Goal: Complete application form

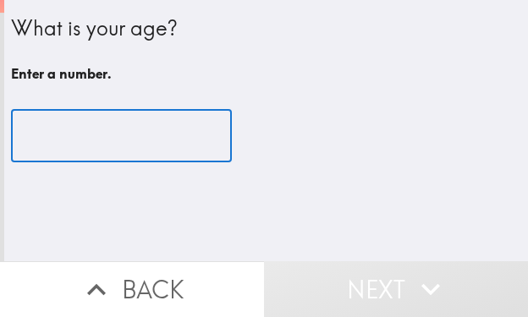
click at [103, 137] on input "number" at bounding box center [121, 136] width 221 height 52
type input "4"
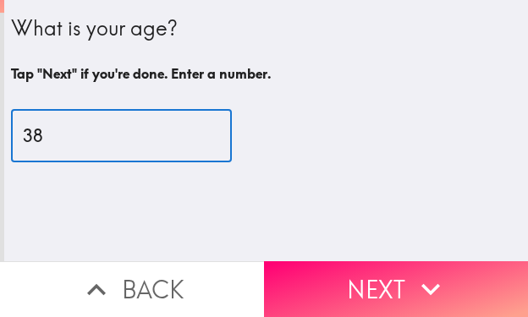
type input "38"
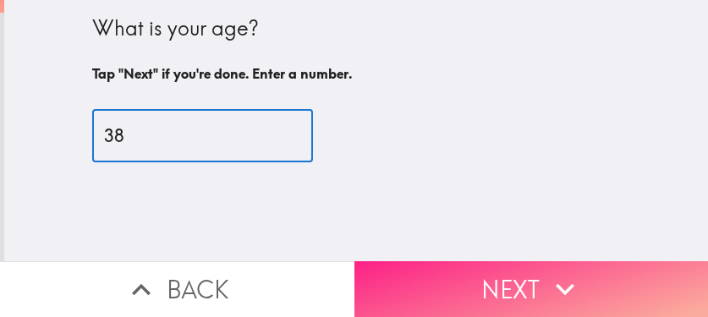
click at [527, 271] on icon "button" at bounding box center [564, 289] width 37 height 37
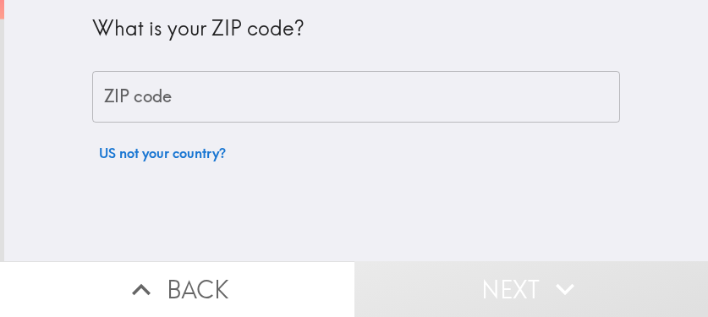
click at [346, 102] on input "ZIP code" at bounding box center [356, 97] width 528 height 52
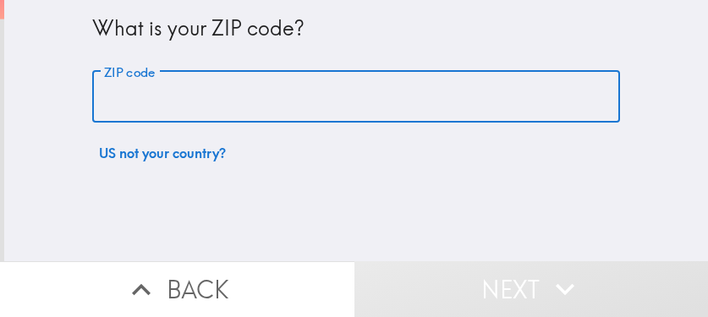
paste input "33605"
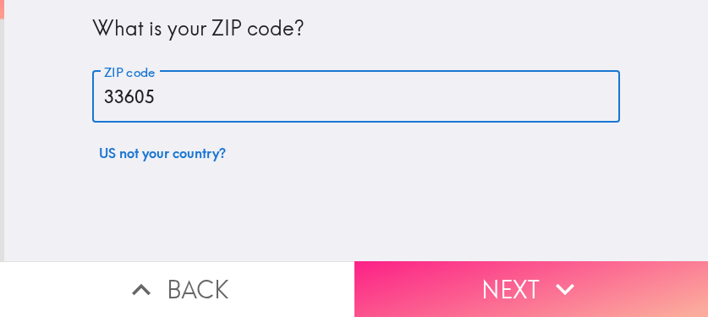
type input "33605"
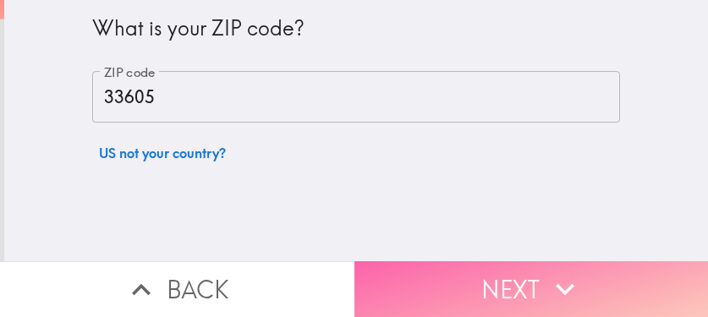
click at [470, 270] on button "Next" at bounding box center [531, 289] width 354 height 56
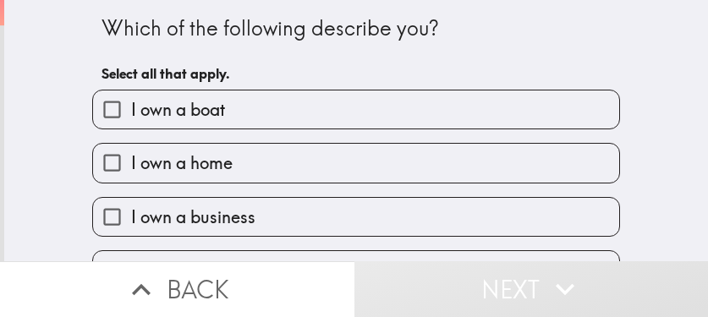
click at [331, 167] on label "I own a home" at bounding box center [356, 163] width 526 height 38
click at [131, 167] on input "I own a home" at bounding box center [112, 163] width 38 height 38
checkbox input "true"
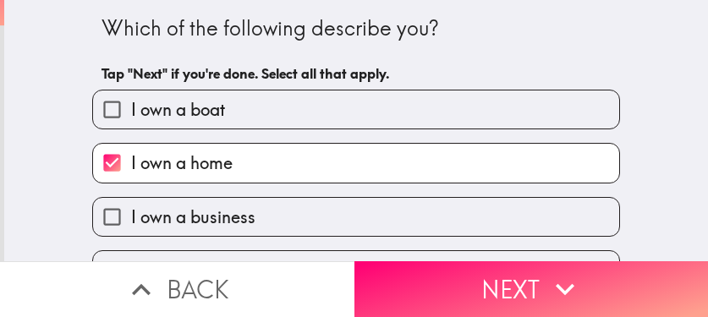
click at [319, 211] on label "I own a business" at bounding box center [356, 217] width 526 height 38
click at [131, 211] on input "I own a business" at bounding box center [112, 217] width 38 height 38
checkbox input "true"
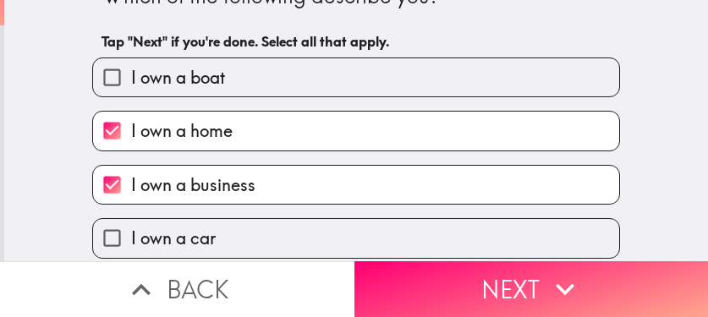
scroll to position [150, 0]
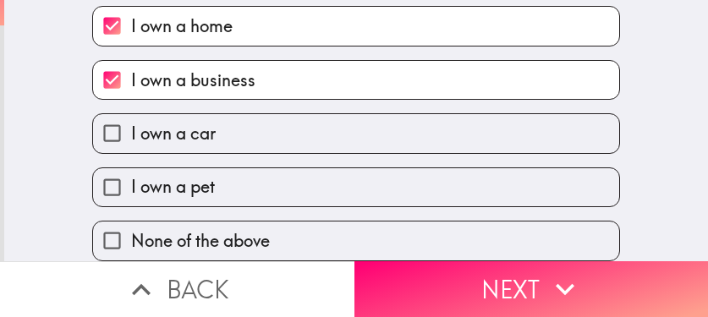
click at [340, 125] on label "I own a car" at bounding box center [356, 133] width 526 height 38
click at [131, 125] on input "I own a car" at bounding box center [112, 133] width 38 height 38
checkbox input "true"
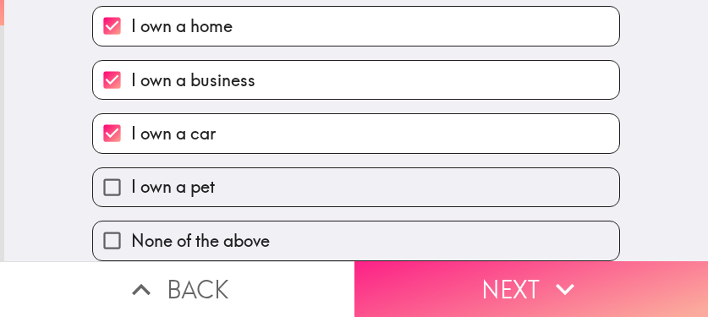
click at [459, 282] on button "Next" at bounding box center [531, 289] width 354 height 56
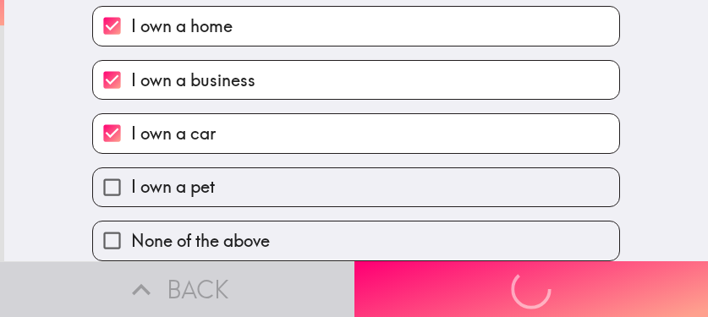
scroll to position [91, 0]
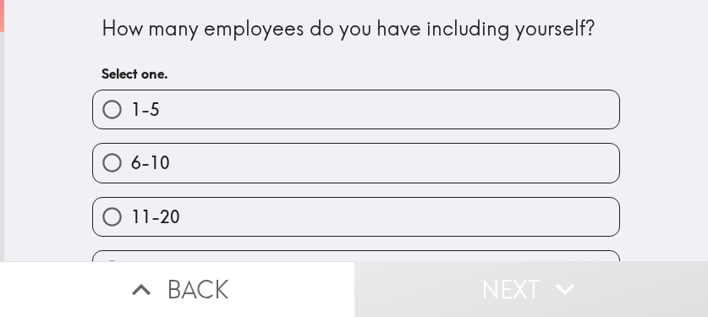
click at [301, 154] on label "6-10" at bounding box center [356, 163] width 526 height 38
click at [131, 154] on input "6-10" at bounding box center [112, 163] width 38 height 38
radio input "true"
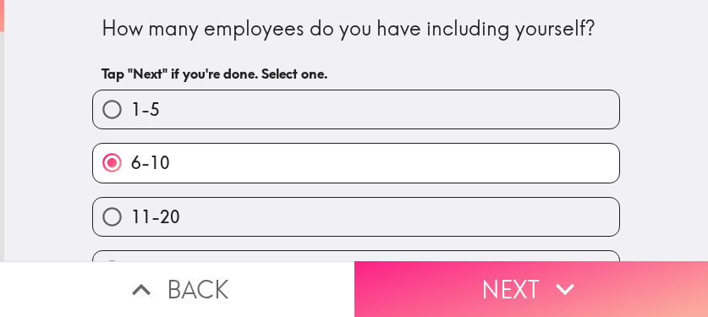
click at [442, 273] on button "Next" at bounding box center [531, 289] width 354 height 56
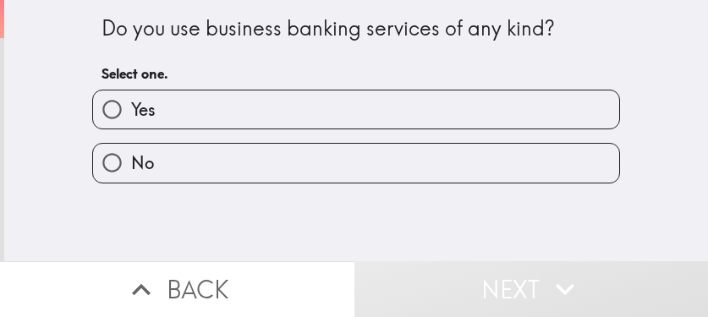
drag, startPoint x: 471, startPoint y: 108, endPoint x: 470, endPoint y: 117, distance: 8.5
click at [471, 108] on label "Yes" at bounding box center [356, 110] width 526 height 38
click at [131, 108] on input "Yes" at bounding box center [112, 110] width 38 height 38
radio input "true"
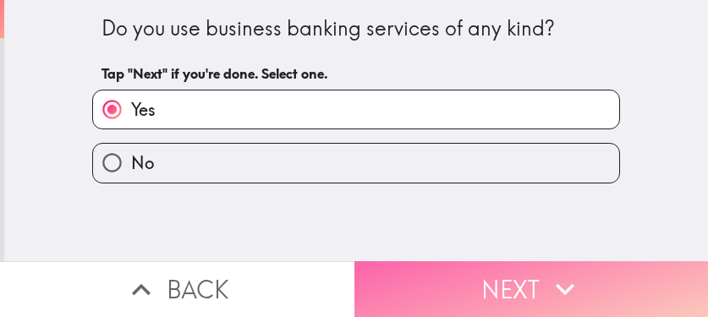
click at [514, 272] on button "Next" at bounding box center [531, 289] width 354 height 56
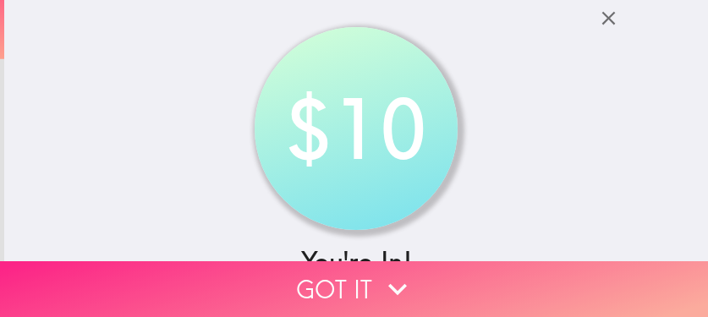
click at [527, 278] on button "Got it" at bounding box center [354, 289] width 708 height 56
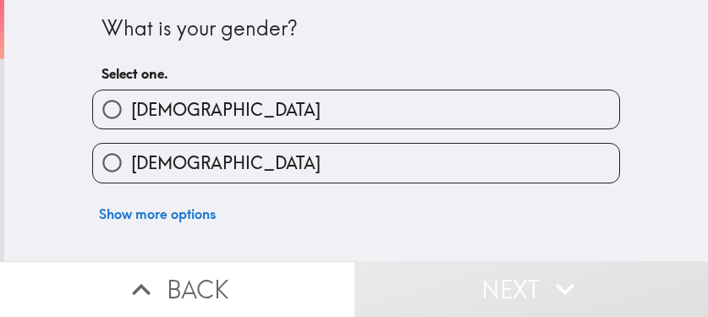
click at [344, 163] on label "[DEMOGRAPHIC_DATA]" at bounding box center [356, 163] width 526 height 38
click at [131, 163] on input "[DEMOGRAPHIC_DATA]" at bounding box center [112, 163] width 38 height 38
radio input "true"
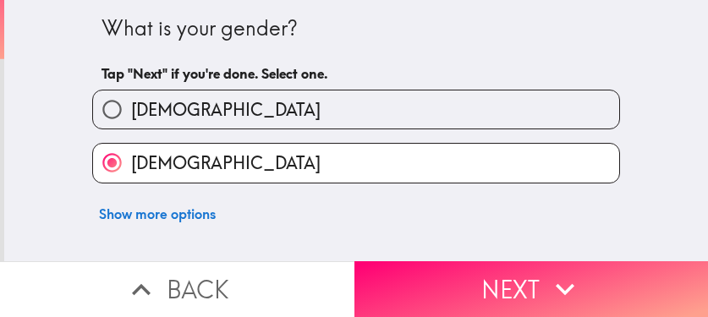
click at [380, 108] on label "[DEMOGRAPHIC_DATA]" at bounding box center [356, 110] width 526 height 38
click at [131, 108] on input "[DEMOGRAPHIC_DATA]" at bounding box center [112, 110] width 38 height 38
radio input "true"
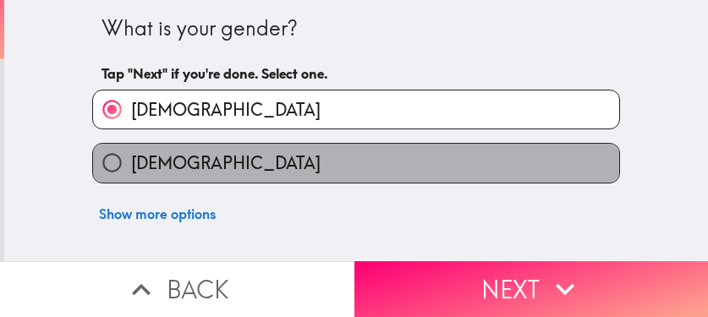
drag, startPoint x: 454, startPoint y: 177, endPoint x: 558, endPoint y: 172, distance: 104.2
click at [454, 177] on label "[DEMOGRAPHIC_DATA]" at bounding box center [356, 163] width 526 height 38
click at [131, 177] on input "[DEMOGRAPHIC_DATA]" at bounding box center [112, 163] width 38 height 38
radio input "true"
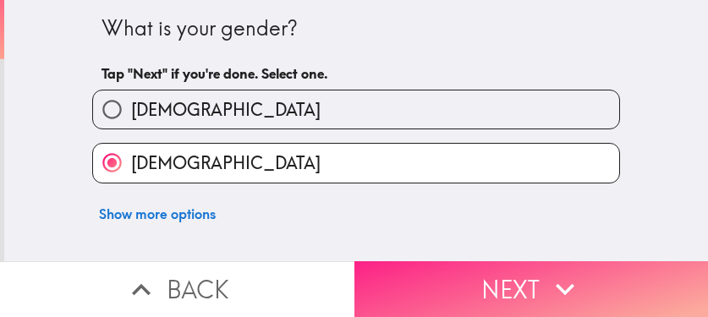
click at [526, 277] on button "Next" at bounding box center [531, 289] width 354 height 56
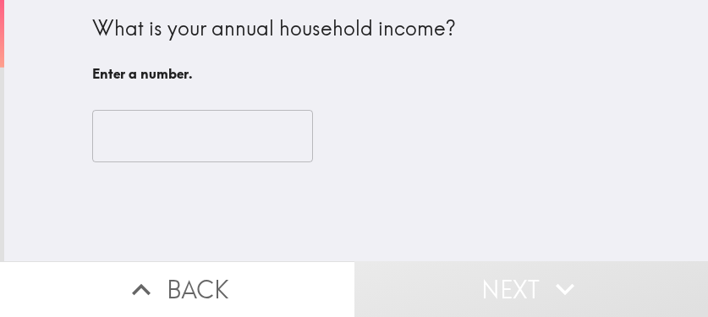
click at [187, 116] on input "number" at bounding box center [202, 136] width 221 height 52
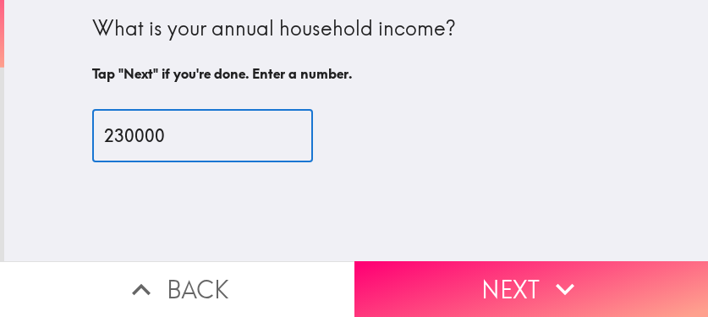
type input "230000"
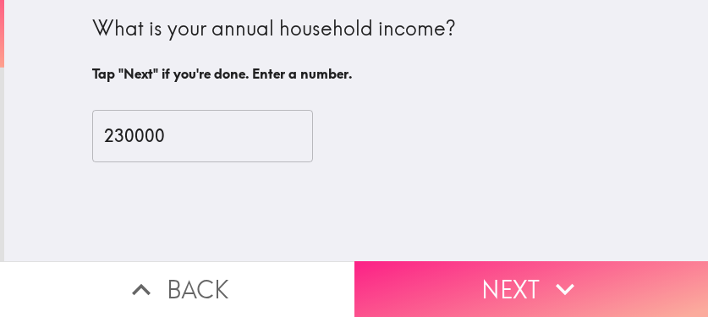
click at [453, 271] on button "Next" at bounding box center [531, 289] width 354 height 56
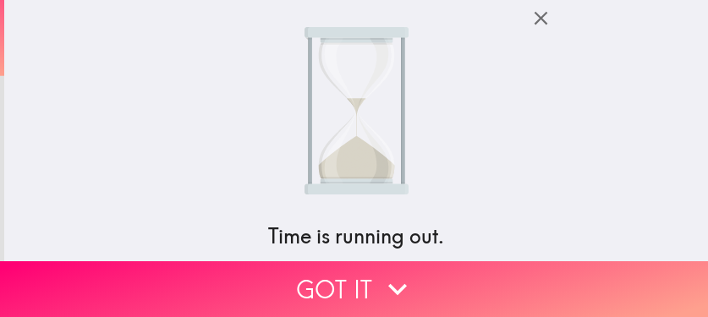
click at [527, 25] on icon "button" at bounding box center [541, 18] width 23 height 23
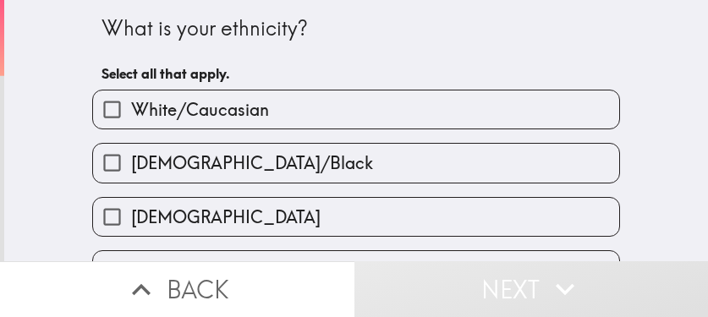
drag, startPoint x: 393, startPoint y: 99, endPoint x: 393, endPoint y: 113, distance: 14.4
click at [393, 99] on label "White/Caucasian" at bounding box center [356, 110] width 526 height 38
click at [131, 99] on input "White/Caucasian" at bounding box center [112, 110] width 38 height 38
checkbox input "true"
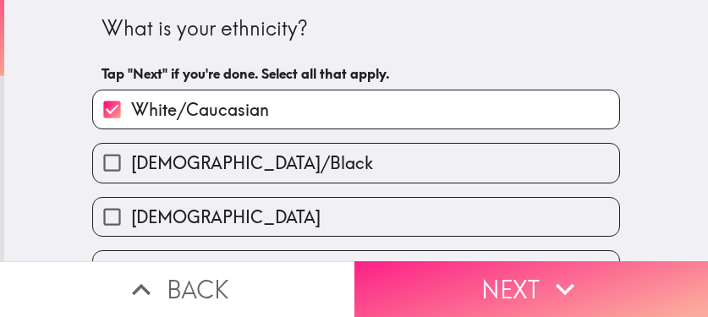
click at [527, 287] on button "Next" at bounding box center [531, 289] width 354 height 56
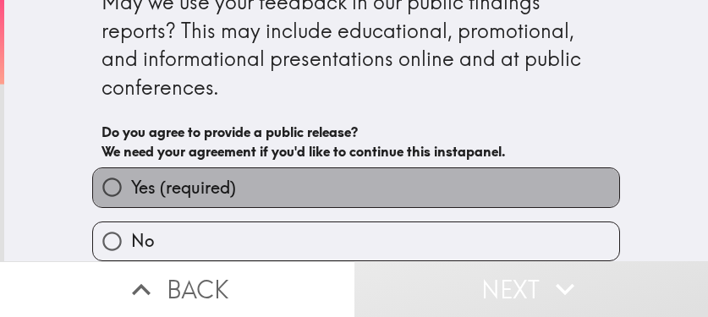
drag, startPoint x: 356, startPoint y: 171, endPoint x: 387, endPoint y: 194, distance: 38.1
click at [356, 172] on label "Yes (required)" at bounding box center [356, 187] width 526 height 38
click at [131, 172] on input "Yes (required)" at bounding box center [112, 187] width 38 height 38
radio input "true"
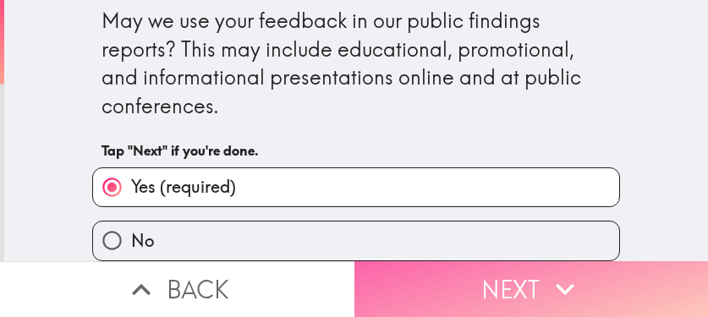
click at [468, 279] on button "Next" at bounding box center [531, 289] width 354 height 56
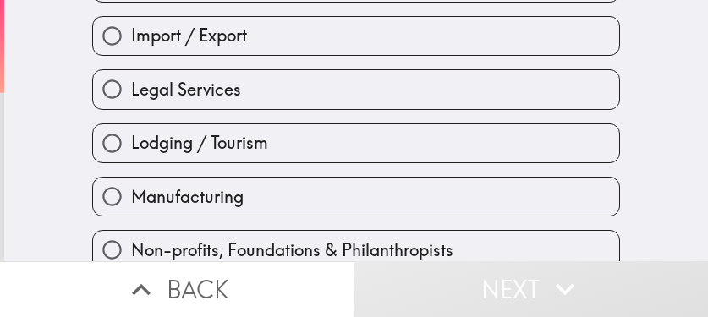
scroll to position [761, 0]
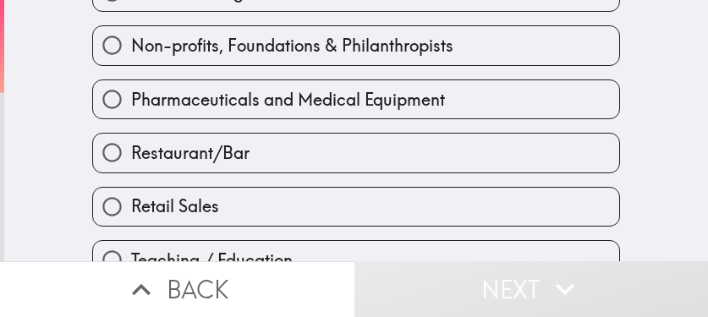
drag, startPoint x: 292, startPoint y: 96, endPoint x: 292, endPoint y: 113, distance: 16.9
click at [291, 96] on span "Pharmaceuticals and Medical Equipment" at bounding box center [288, 100] width 314 height 24
click at [131, 96] on input "Pharmaceuticals and Medical Equipment" at bounding box center [112, 99] width 38 height 38
radio input "true"
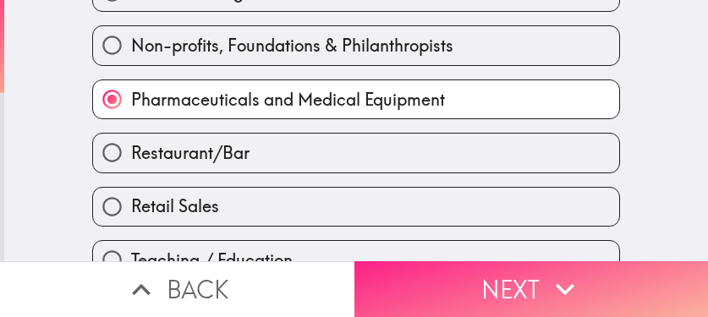
click at [492, 271] on button "Next" at bounding box center [531, 289] width 354 height 56
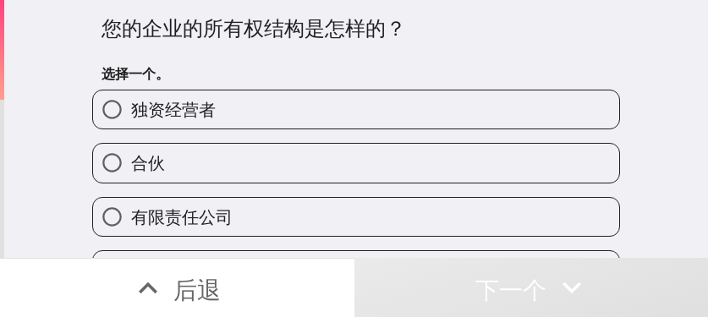
drag, startPoint x: 347, startPoint y: 112, endPoint x: 398, endPoint y: 120, distance: 52.3
click at [347, 111] on label "独资经营者" at bounding box center [356, 110] width 526 height 38
click at [131, 111] on input "独资经营者" at bounding box center [112, 110] width 38 height 38
radio input "true"
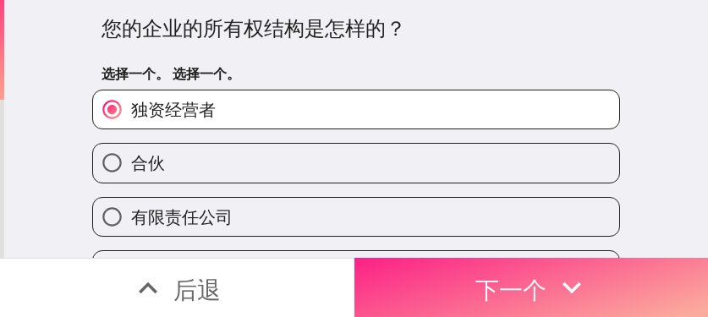
click at [527, 286] on font "下一个" at bounding box center [510, 290] width 71 height 30
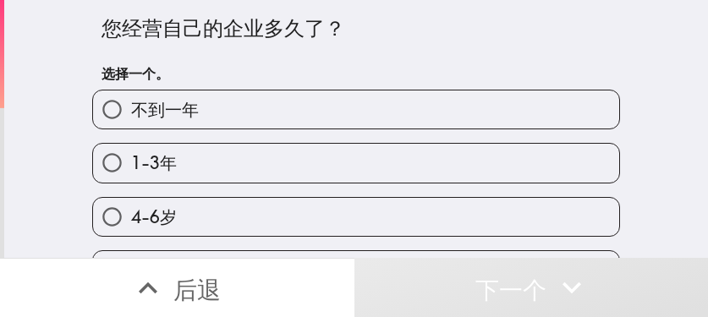
click at [343, 162] on label "1-3年" at bounding box center [356, 163] width 526 height 38
click at [131, 162] on input "1-3年" at bounding box center [112, 163] width 38 height 38
radio input "true"
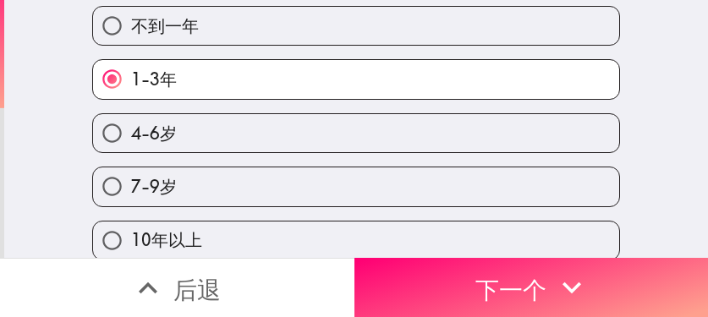
scroll to position [99, 0]
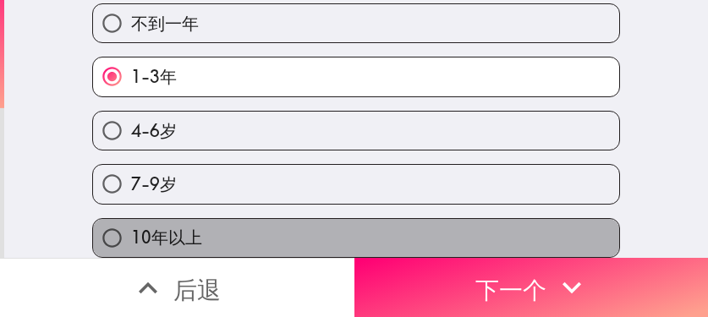
click at [256, 219] on label "10年以上" at bounding box center [356, 238] width 526 height 38
click at [131, 219] on input "10年以上" at bounding box center [112, 238] width 38 height 38
radio input "true"
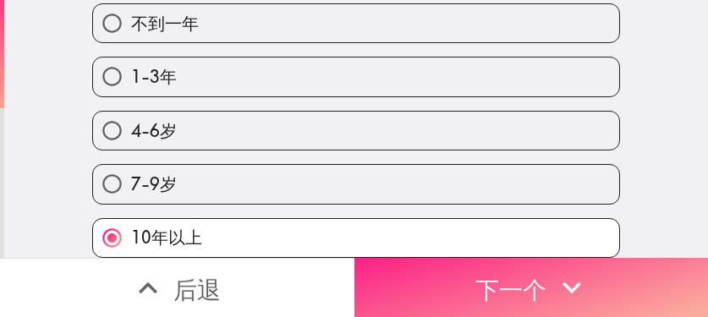
click at [527, 275] on font "下一个" at bounding box center [510, 290] width 71 height 30
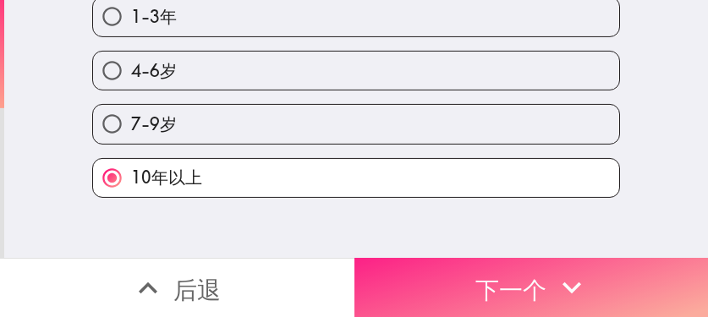
scroll to position [13, 0]
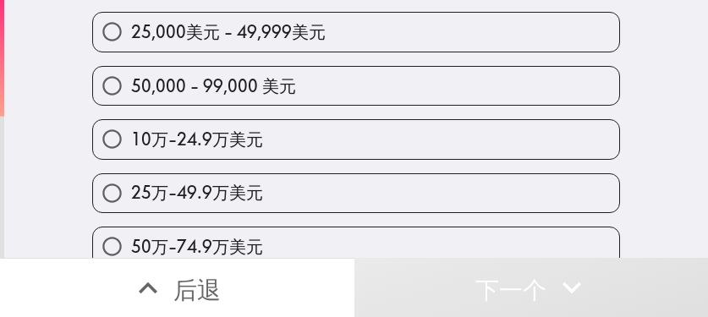
scroll to position [169, 0]
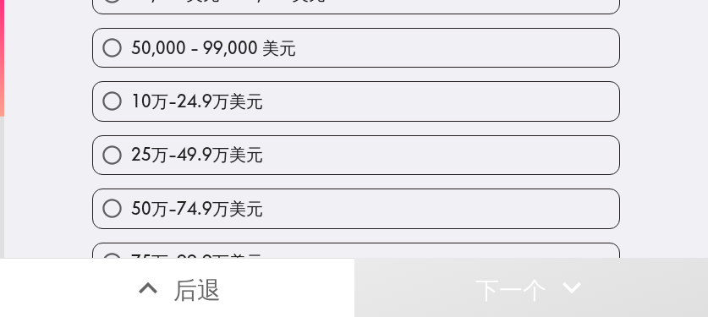
drag, startPoint x: 386, startPoint y: 164, endPoint x: 396, endPoint y: 176, distance: 15.6
click at [386, 164] on label "25万-49.9万美元" at bounding box center [356, 155] width 526 height 38
click at [131, 164] on input "25万-49.9万美元" at bounding box center [112, 155] width 38 height 38
radio input "true"
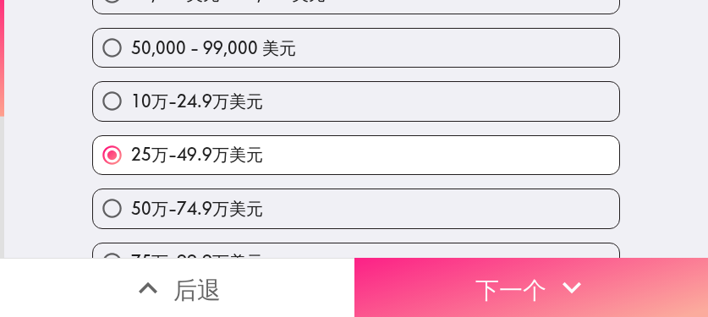
click at [475, 275] on font "下一个" at bounding box center [510, 290] width 71 height 30
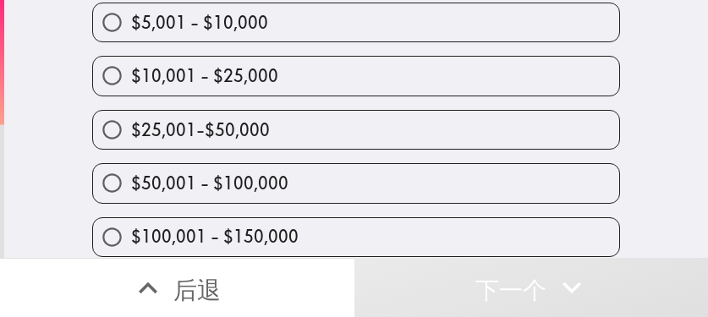
scroll to position [140, 0]
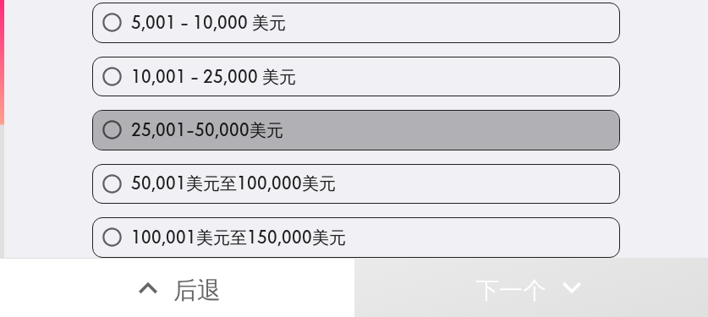
click at [353, 130] on label "25,001-50,000美元" at bounding box center [356, 130] width 526 height 38
click at [131, 130] on input "25,001-50,000美元" at bounding box center [112, 130] width 38 height 38
radio input "true"
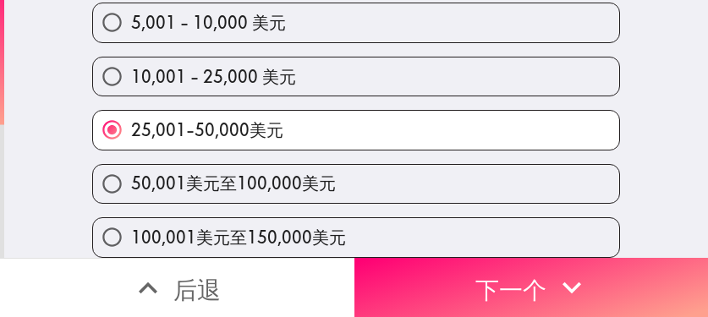
drag, startPoint x: 327, startPoint y: 178, endPoint x: 330, endPoint y: 187, distance: 9.9
click at [327, 178] on label "50,001美元至100,000美元" at bounding box center [356, 184] width 526 height 38
click at [131, 178] on input "50,001美元至100,000美元" at bounding box center [112, 184] width 38 height 38
radio input "true"
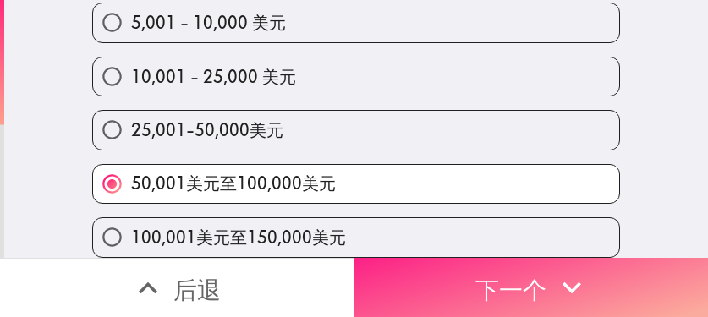
click at [527, 279] on button "下一个" at bounding box center [531, 287] width 354 height 59
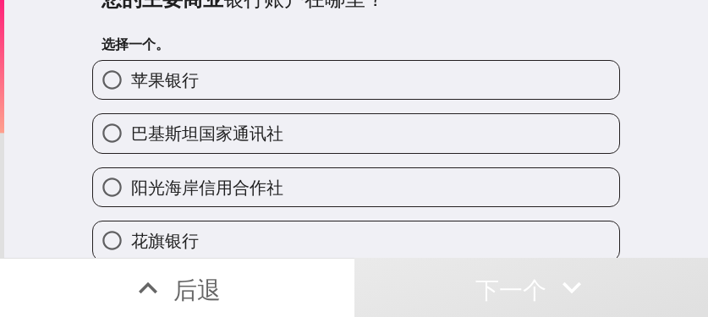
scroll to position [27, 0]
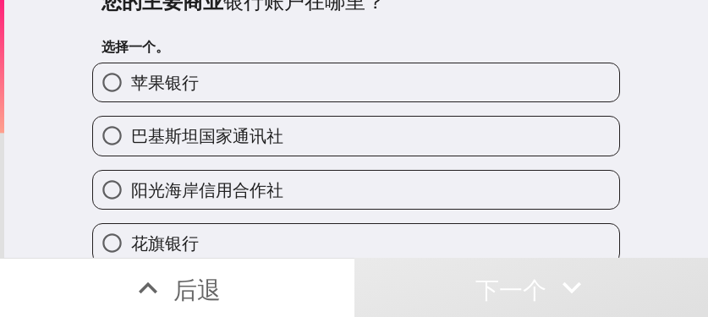
drag, startPoint x: 327, startPoint y: 145, endPoint x: 343, endPoint y: 147, distance: 16.2
click at [327, 145] on label "巴基斯坦国家通讯社" at bounding box center [356, 136] width 526 height 38
click at [131, 145] on input "巴基斯坦国家通讯社" at bounding box center [112, 136] width 38 height 38
radio input "true"
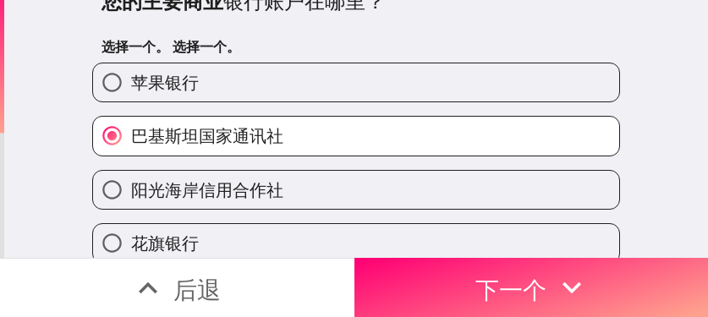
click at [311, 98] on label "苹果银行" at bounding box center [356, 82] width 526 height 38
click at [131, 98] on input "苹果银行" at bounding box center [112, 82] width 38 height 38
radio input "true"
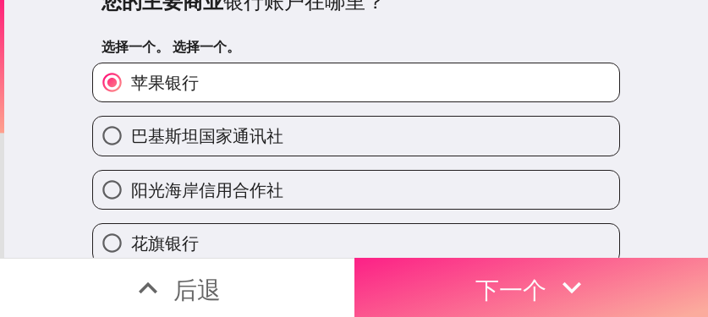
click at [517, 281] on font "下一个" at bounding box center [510, 290] width 71 height 30
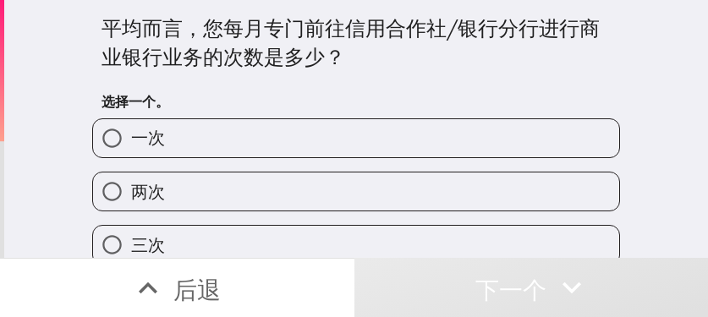
click at [310, 203] on label "两次" at bounding box center [356, 192] width 526 height 38
click at [131, 203] on input "两次" at bounding box center [112, 192] width 38 height 38
radio input "true"
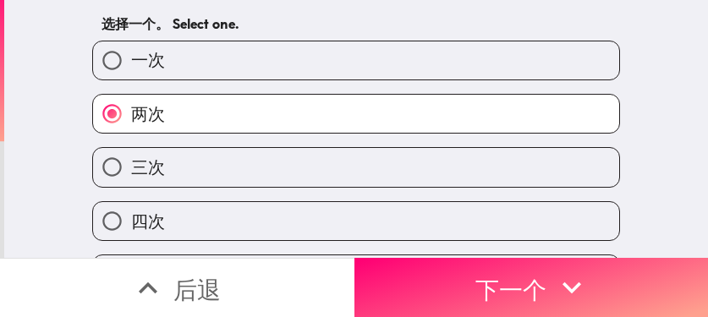
scroll to position [85, 0]
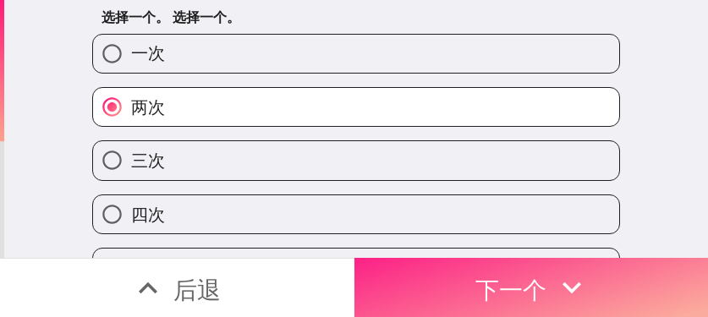
click at [527, 276] on button "下一个" at bounding box center [531, 287] width 354 height 59
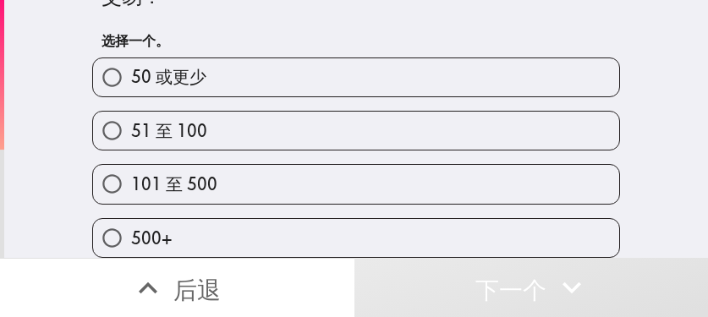
scroll to position [74, 0]
click at [434, 175] on label "101 至 500" at bounding box center [356, 184] width 526 height 38
click at [131, 175] on input "101 至 500" at bounding box center [112, 184] width 38 height 38
radio input "true"
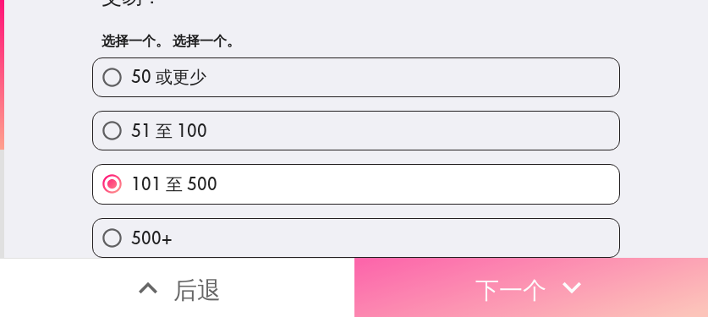
click at [527, 292] on font "下一个" at bounding box center [510, 288] width 71 height 45
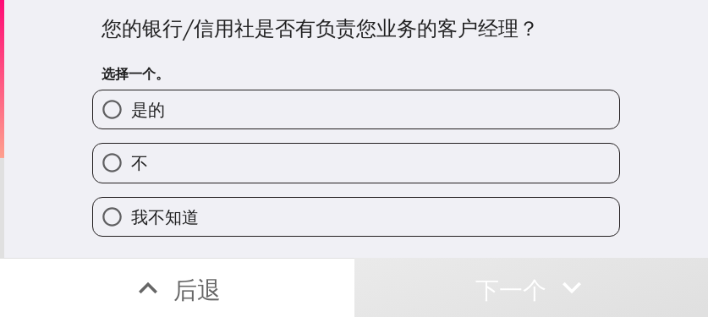
click at [375, 120] on label "是的" at bounding box center [356, 110] width 526 height 38
click at [131, 120] on input "是的" at bounding box center [112, 110] width 38 height 38
radio input "true"
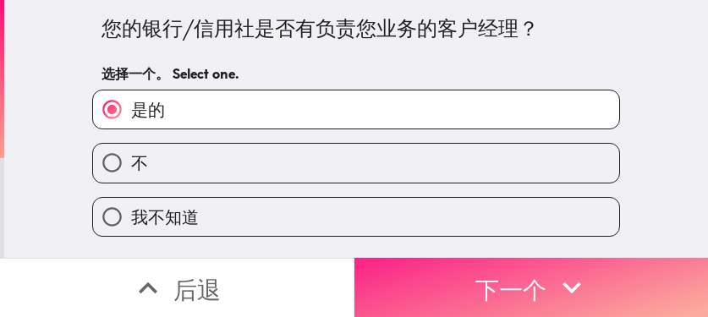
click at [475, 280] on font "下一个" at bounding box center [510, 290] width 71 height 30
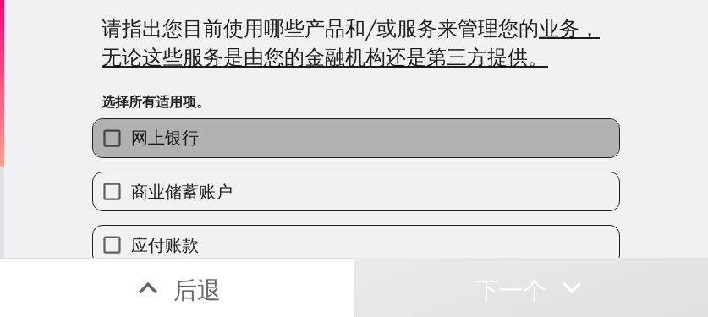
click at [288, 133] on label "网上银行" at bounding box center [356, 138] width 526 height 38
click at [131, 133] on input "网上银行" at bounding box center [112, 138] width 38 height 38
checkbox input "true"
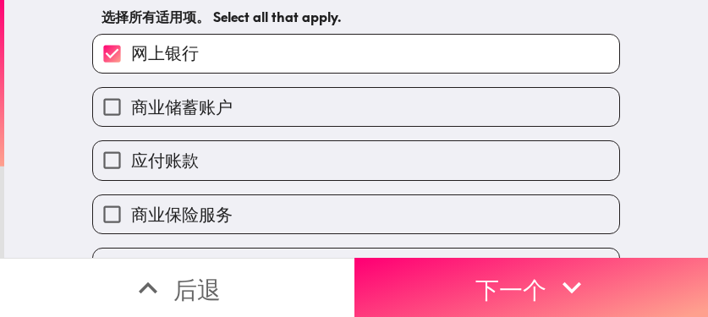
click at [303, 113] on label "商业储蓄账户" at bounding box center [356, 107] width 526 height 38
click at [131, 113] on input "商业储蓄账户" at bounding box center [112, 107] width 38 height 38
checkbox input "true"
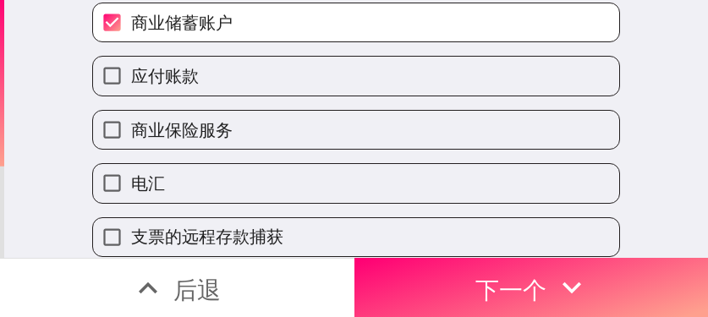
click at [309, 87] on label "应付账款" at bounding box center [356, 76] width 526 height 38
click at [131, 87] on input "应付账款" at bounding box center [112, 76] width 38 height 38
checkbox input "true"
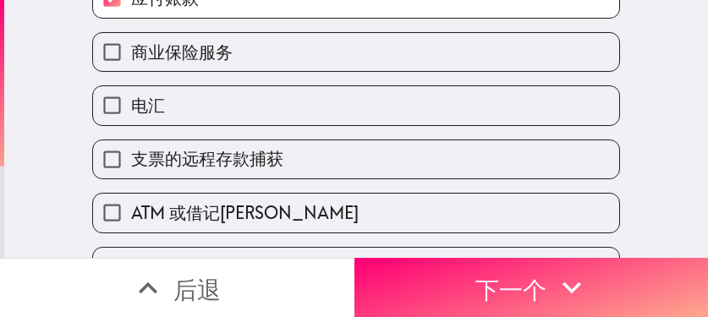
scroll to position [254, 0]
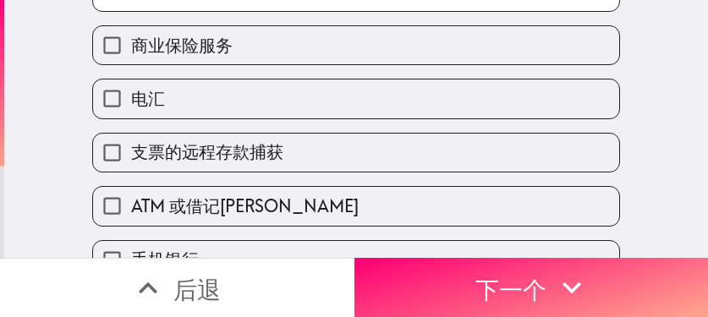
click at [266, 100] on label "电汇" at bounding box center [356, 99] width 526 height 38
click at [131, 100] on input "电汇" at bounding box center [112, 99] width 38 height 38
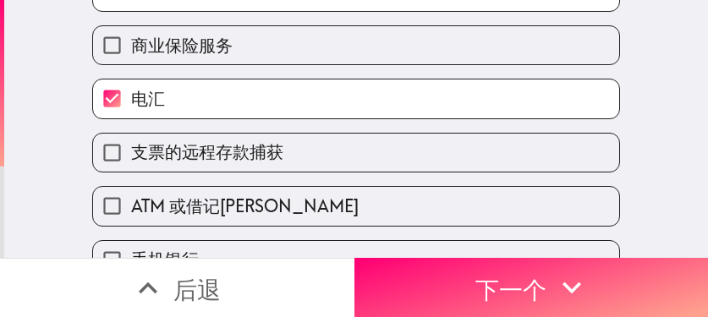
click at [283, 97] on label "电汇" at bounding box center [356, 99] width 526 height 38
click at [131, 97] on input "电汇" at bounding box center [112, 99] width 38 height 38
checkbox input "false"
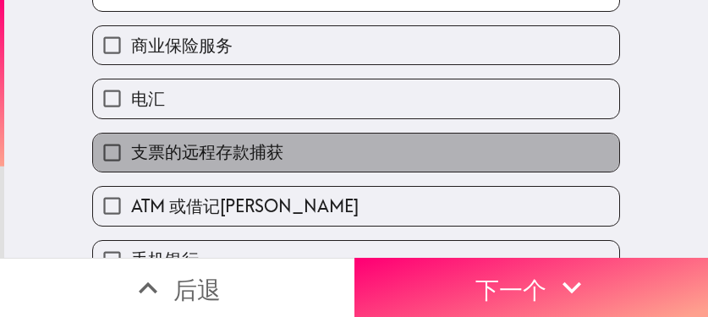
click at [283, 153] on label "支票的远程存款捕获" at bounding box center [356, 153] width 526 height 38
click at [131, 153] on input "支票的远程存款捕获" at bounding box center [112, 153] width 38 height 38
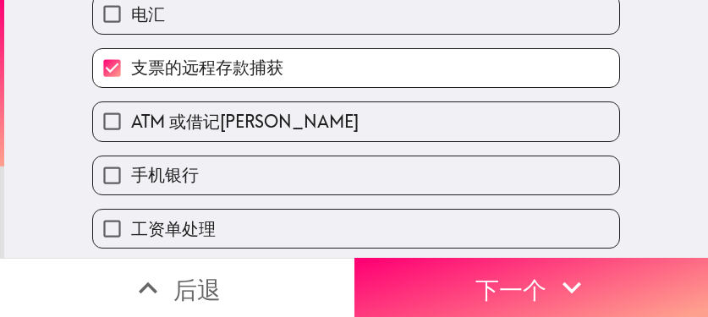
click at [299, 69] on label "支票的远程存款捕获" at bounding box center [356, 68] width 526 height 38
click at [131, 69] on input "支票的远程存款捕获" at bounding box center [112, 68] width 38 height 38
checkbox input "false"
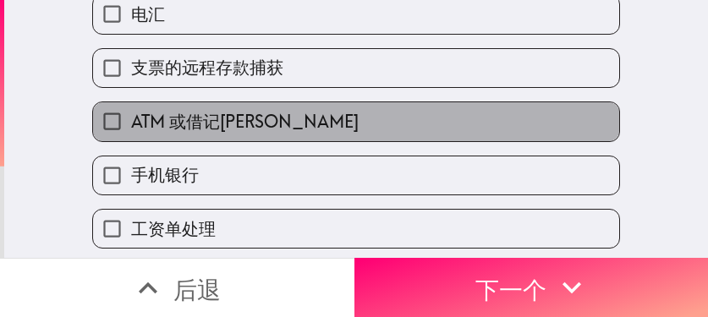
click at [257, 129] on label "ATM 或借记[PERSON_NAME]" at bounding box center [356, 121] width 526 height 38
click at [131, 129] on input "ATM 或借记[PERSON_NAME]" at bounding box center [112, 121] width 38 height 38
checkbox input "true"
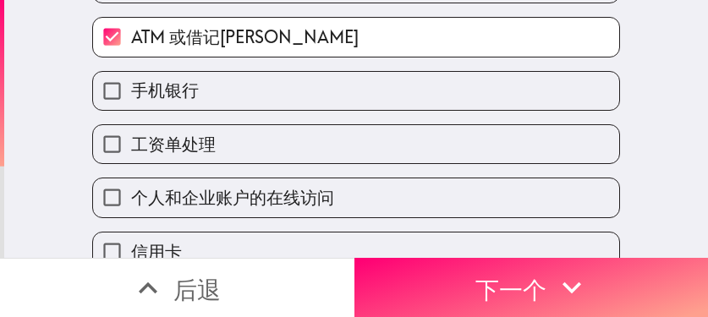
click at [268, 94] on label "手机银行" at bounding box center [356, 91] width 526 height 38
click at [131, 94] on input "手机银行" at bounding box center [112, 91] width 38 height 38
checkbox input "true"
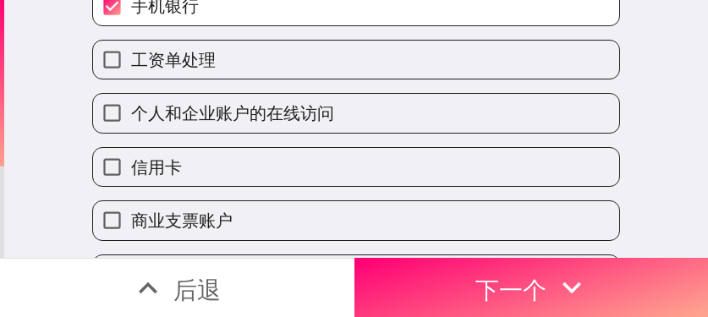
click at [274, 64] on label "工资单处理" at bounding box center [356, 60] width 526 height 38
click at [131, 64] on input "工资单处理" at bounding box center [112, 60] width 38 height 38
checkbox input "true"
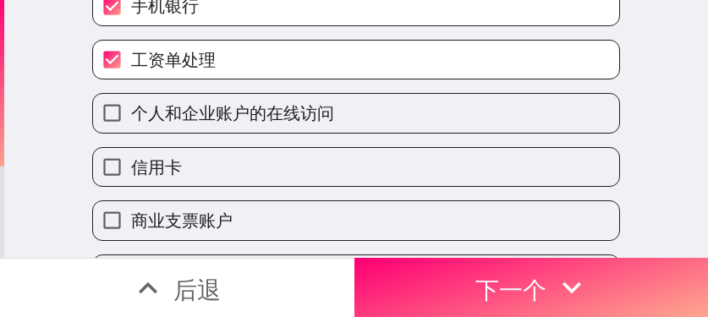
click at [261, 124] on font "个人和企业账户的在线访问" at bounding box center [232, 112] width 203 height 21
click at [131, 124] on input "个人和企业账户的在线访问" at bounding box center [112, 113] width 38 height 38
checkbox input "true"
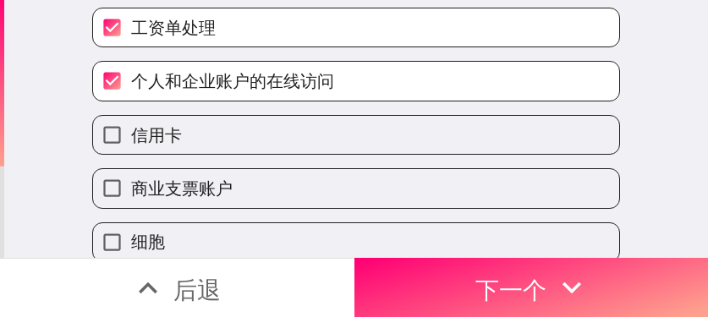
scroll to position [592, 0]
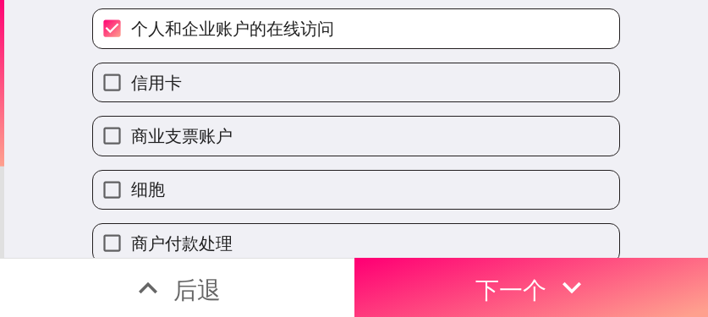
click at [260, 124] on label "商业支票账户" at bounding box center [356, 136] width 526 height 38
click at [131, 124] on input "商业支票账户" at bounding box center [112, 136] width 38 height 38
checkbox input "true"
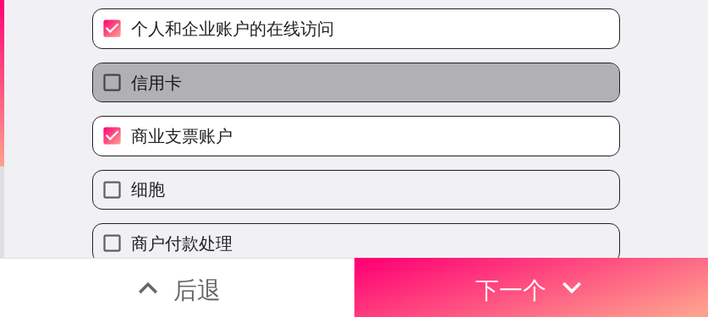
click at [272, 83] on label "信用卡" at bounding box center [356, 82] width 526 height 38
click at [131, 83] on input "信用卡" at bounding box center [112, 82] width 38 height 38
checkbox input "true"
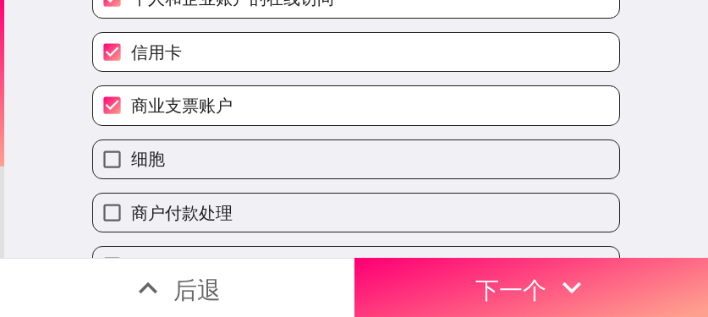
scroll to position [677, 0]
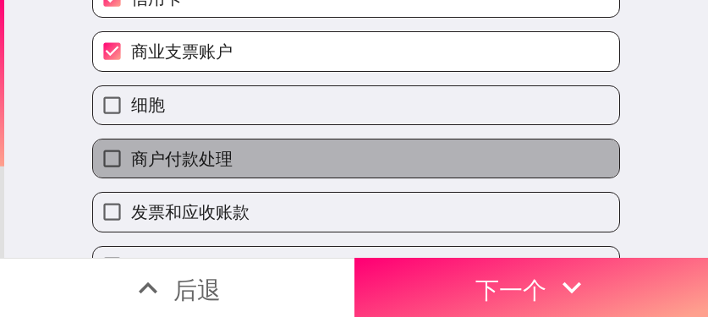
click at [261, 167] on label "商户付款处理" at bounding box center [356, 159] width 526 height 38
click at [131, 167] on input "商户付款处理" at bounding box center [112, 159] width 38 height 38
checkbox input "true"
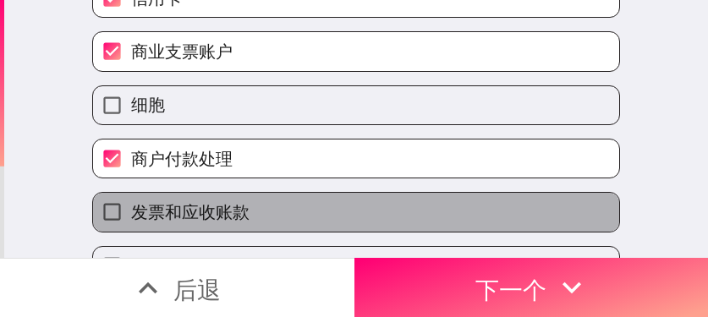
drag, startPoint x: 298, startPoint y: 200, endPoint x: 318, endPoint y: 185, distance: 24.9
click at [298, 200] on label "发票和应收账款" at bounding box center [356, 212] width 526 height 38
click at [131, 200] on input "发票和应收账款" at bounding box center [112, 212] width 38 height 38
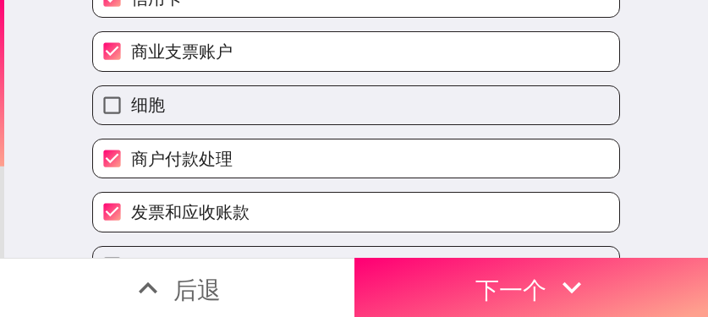
click at [294, 216] on label "发票和应收账款" at bounding box center [356, 212] width 526 height 38
click at [131, 216] on input "发票和应收账款" at bounding box center [112, 212] width 38 height 38
checkbox input "false"
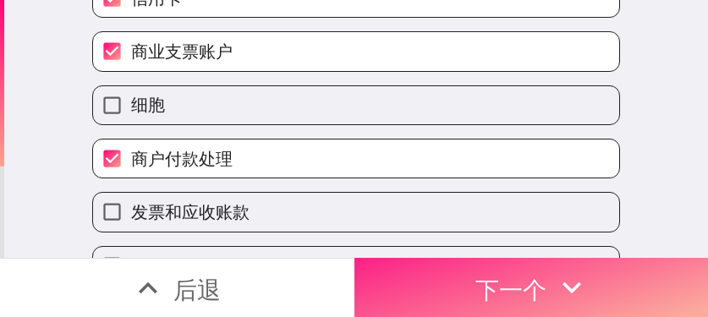
drag, startPoint x: 458, startPoint y: 281, endPoint x: 422, endPoint y: 285, distance: 36.6
click at [460, 281] on button "下一个" at bounding box center [531, 287] width 354 height 59
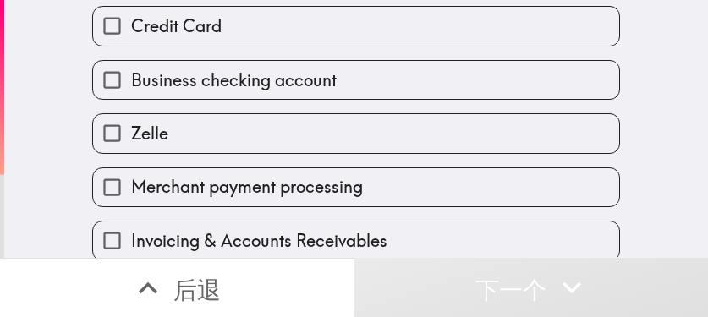
scroll to position [649, 0]
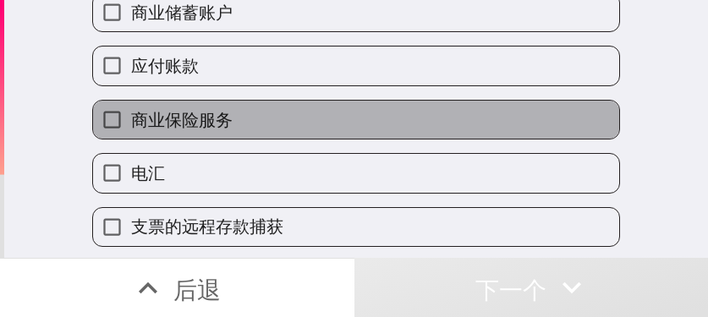
click at [330, 124] on label "商业保险服务" at bounding box center [356, 120] width 526 height 38
click at [131, 124] on input "商业保险服务" at bounding box center [112, 120] width 38 height 38
checkbox input "true"
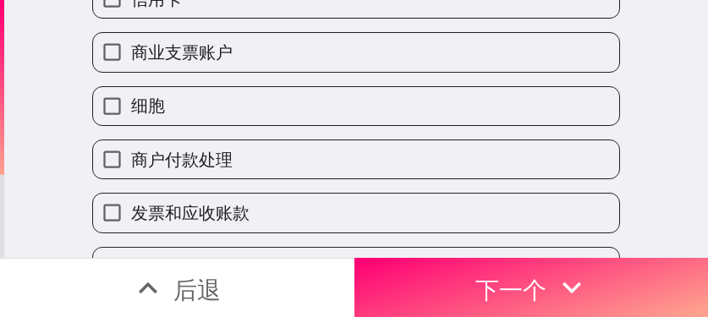
scroll to position [677, 0]
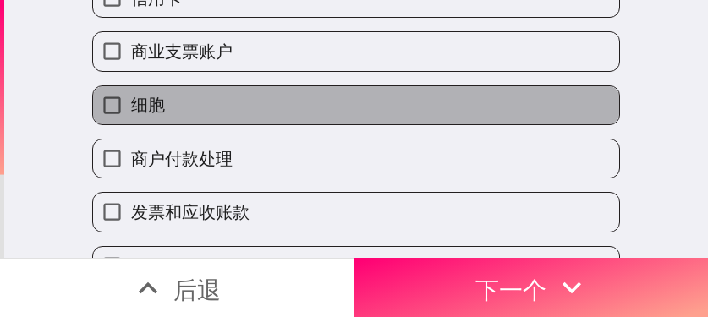
click at [305, 108] on label "细胞" at bounding box center [356, 105] width 526 height 38
click at [131, 108] on input "细胞" at bounding box center [112, 105] width 38 height 38
checkbox input "true"
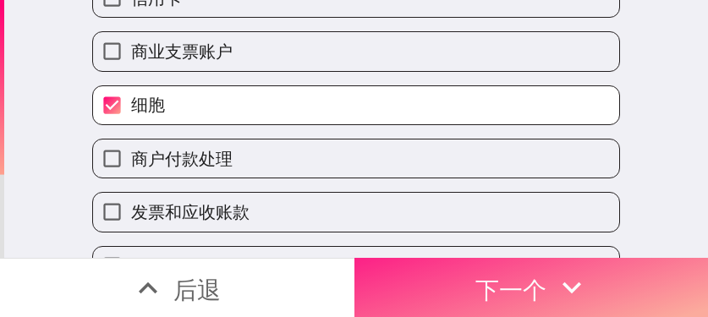
click at [456, 261] on button "下一个" at bounding box center [531, 287] width 354 height 59
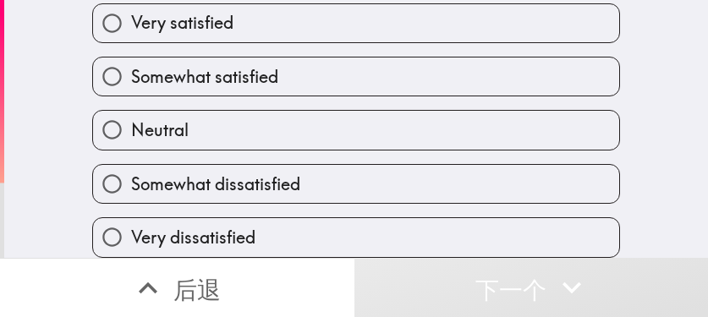
scroll to position [99, 0]
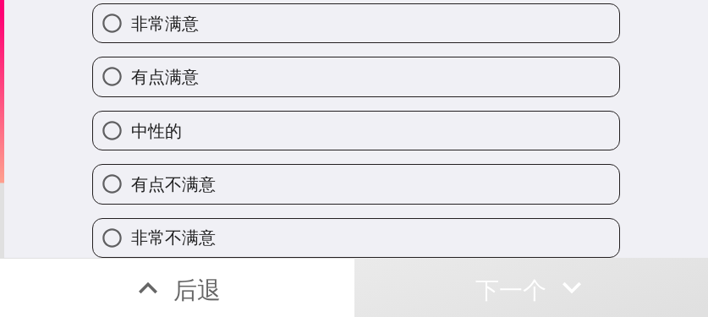
click at [314, 97] on div "中性的" at bounding box center [349, 123] width 541 height 53
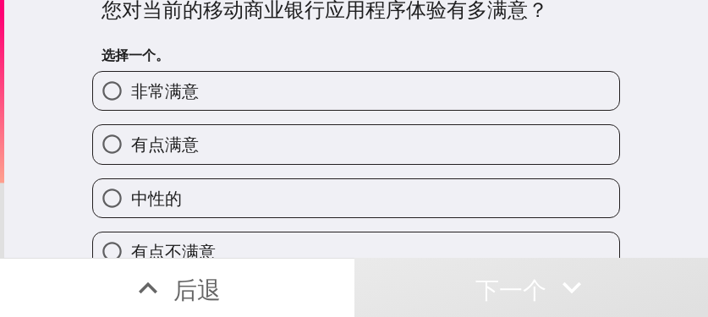
scroll to position [0, 0]
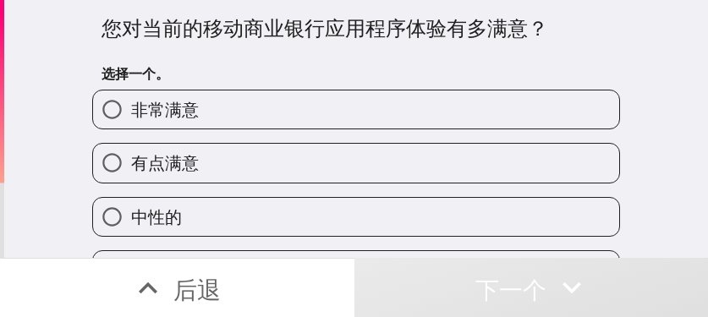
click at [271, 113] on label "非常满意" at bounding box center [356, 110] width 526 height 38
click at [131, 113] on input "非常满意" at bounding box center [112, 110] width 38 height 38
radio input "true"
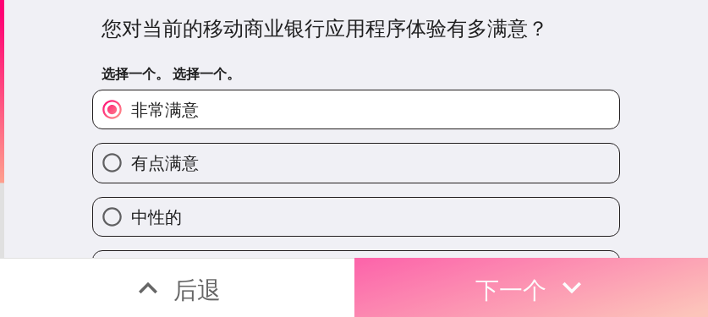
click at [486, 287] on font "下一个" at bounding box center [510, 290] width 71 height 30
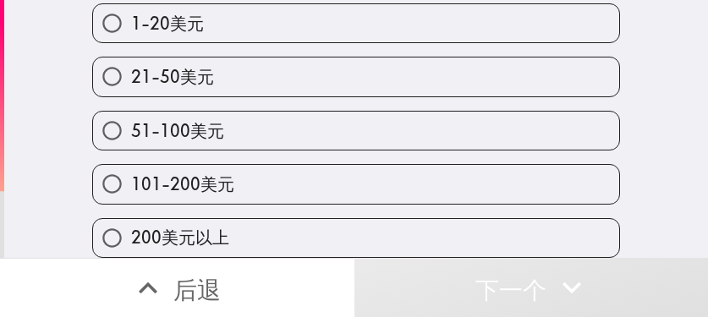
click at [272, 138] on label "51-100美元" at bounding box center [356, 131] width 526 height 38
click at [131, 138] on input "51-100美元" at bounding box center [112, 131] width 38 height 38
radio input "true"
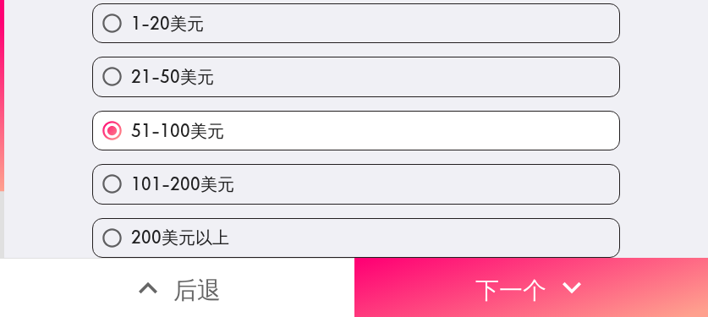
scroll to position [181, 0]
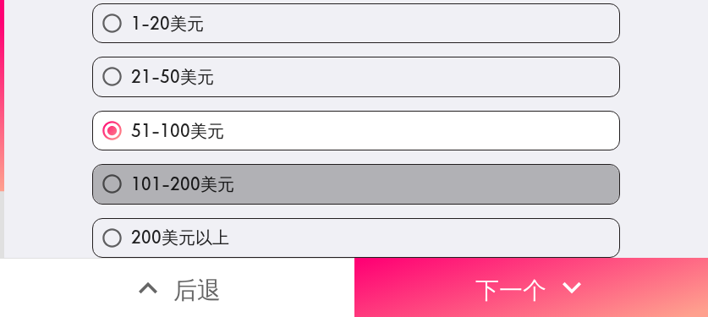
click at [388, 165] on label "101-200美元" at bounding box center [356, 184] width 526 height 38
click at [131, 165] on input "101-200美元" at bounding box center [112, 184] width 38 height 38
radio input "true"
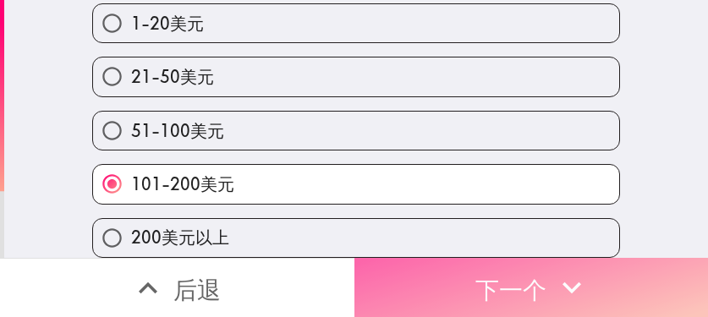
click at [527, 282] on font "下一个" at bounding box center [510, 290] width 71 height 30
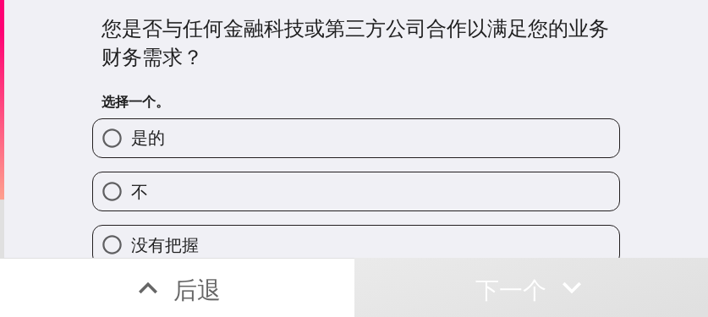
click at [410, 140] on label "是的" at bounding box center [356, 138] width 526 height 38
click at [131, 140] on input "是的" at bounding box center [112, 138] width 38 height 38
radio input "true"
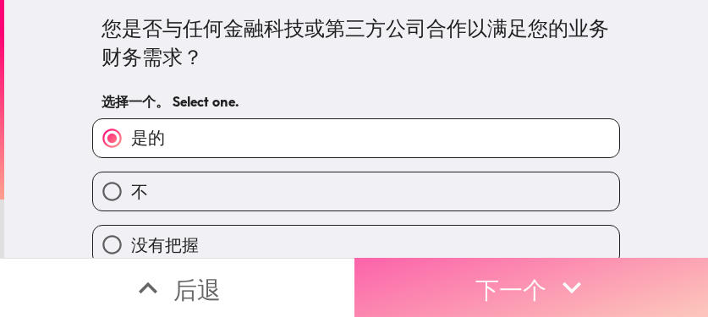
click at [527, 278] on icon "button" at bounding box center [571, 287] width 37 height 37
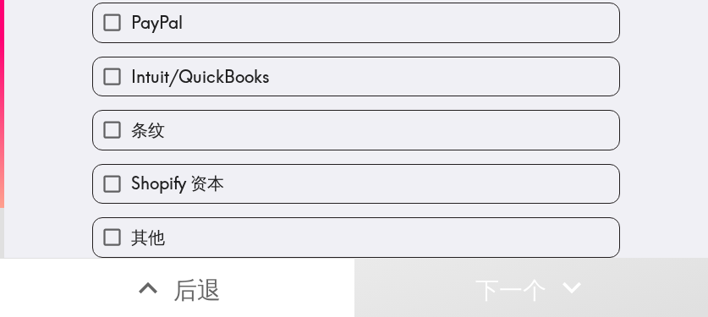
click at [255, 113] on label "条纹" at bounding box center [356, 130] width 526 height 38
click at [131, 113] on input "条纹" at bounding box center [112, 130] width 38 height 38
checkbox input "true"
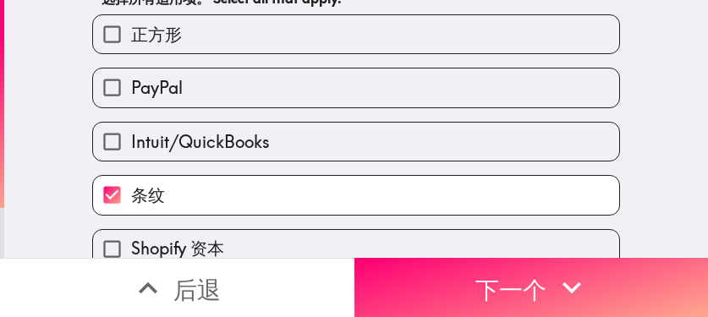
scroll to position [69, 0]
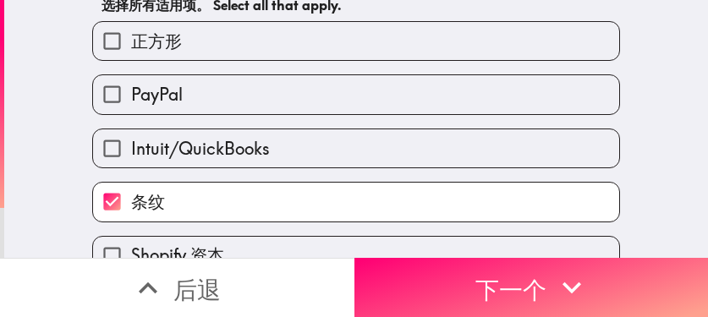
click at [249, 107] on label "PayPal" at bounding box center [356, 94] width 526 height 38
click at [131, 107] on input "PayPal" at bounding box center [112, 94] width 38 height 38
checkbox input "true"
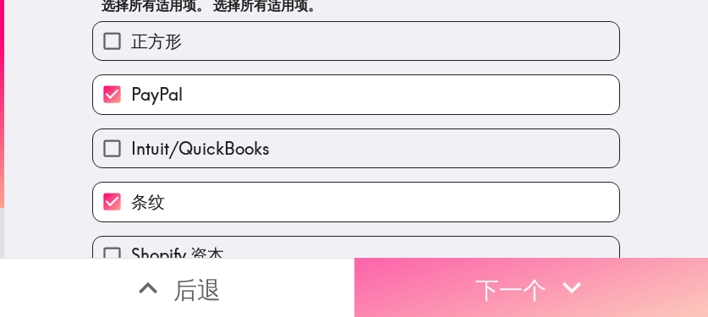
click at [487, 284] on font "下一个" at bounding box center [510, 290] width 71 height 30
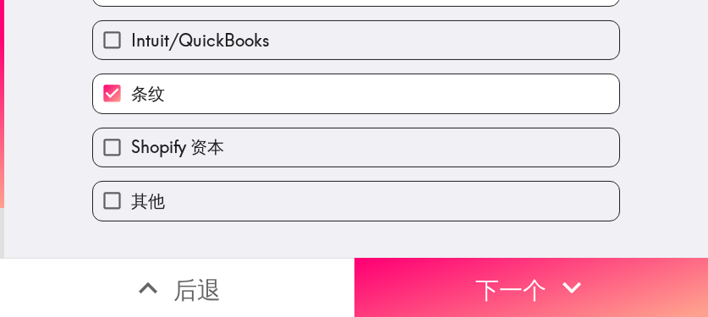
scroll to position [0, 0]
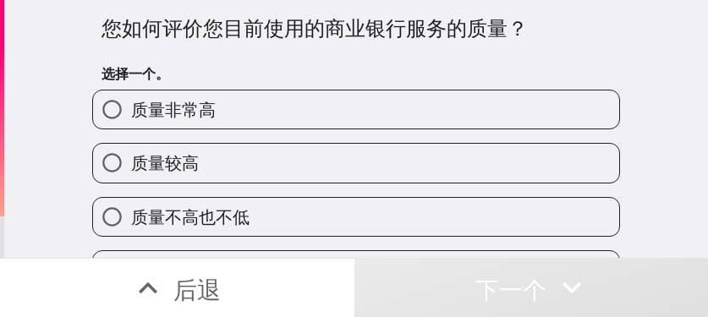
click at [376, 113] on label "质量非常高" at bounding box center [356, 110] width 526 height 38
click at [131, 113] on input "质量非常高" at bounding box center [112, 110] width 38 height 38
radio input "true"
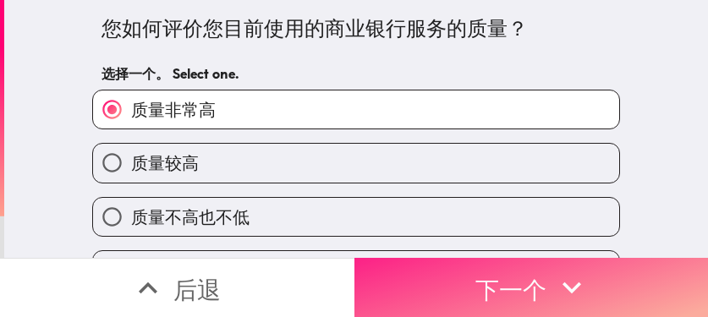
click at [504, 275] on font "下一个" at bounding box center [510, 290] width 71 height 30
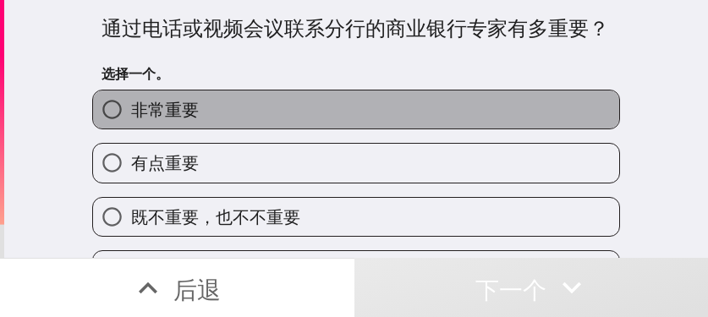
drag, startPoint x: 426, startPoint y: 115, endPoint x: 428, endPoint y: 125, distance: 10.3
click at [426, 115] on label "非常重要" at bounding box center [356, 110] width 526 height 38
click at [131, 115] on input "非常重要" at bounding box center [112, 110] width 38 height 38
radio input "true"
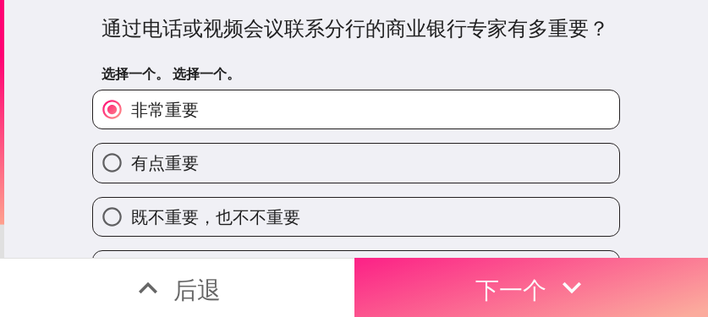
click at [513, 280] on font "下一个" at bounding box center [510, 290] width 71 height 30
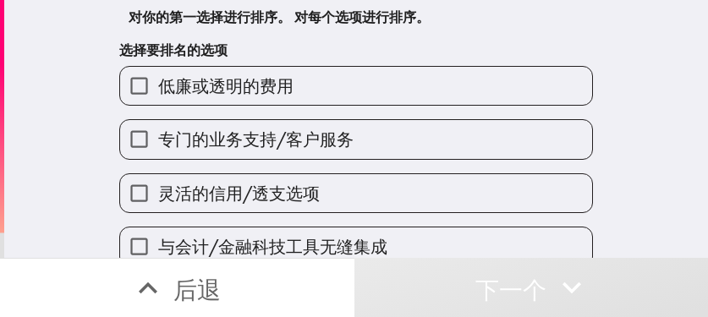
click at [349, 91] on label "低廉或透明的费用" at bounding box center [356, 86] width 472 height 38
click at [158, 91] on input "低廉或透明的费用" at bounding box center [139, 86] width 38 height 38
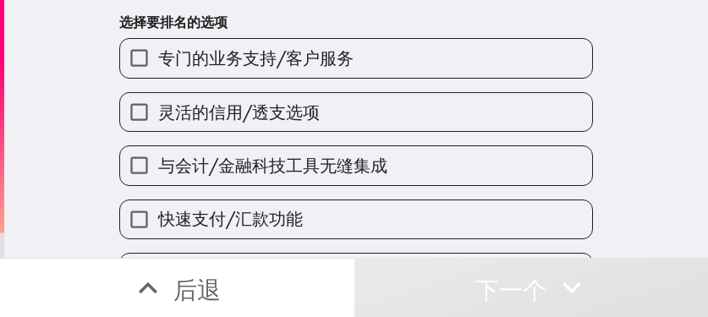
click at [331, 172] on font "与会计/金融科技工具无缝集成" at bounding box center [272, 165] width 229 height 21
click at [158, 172] on input "与会计/金融科技工具无缝集成" at bounding box center [139, 165] width 38 height 38
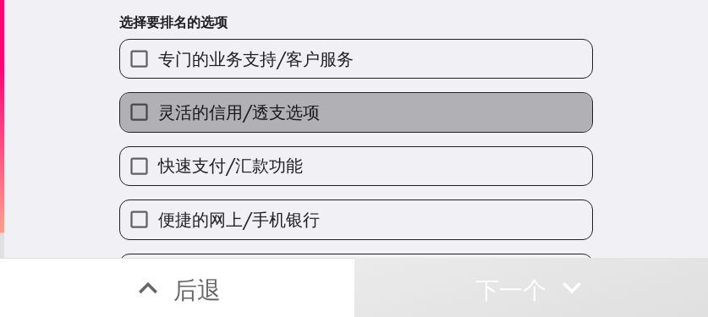
click at [340, 100] on label "灵活的信用/透支选项" at bounding box center [356, 112] width 472 height 38
click at [158, 100] on input "灵活的信用/透支选项" at bounding box center [139, 112] width 38 height 38
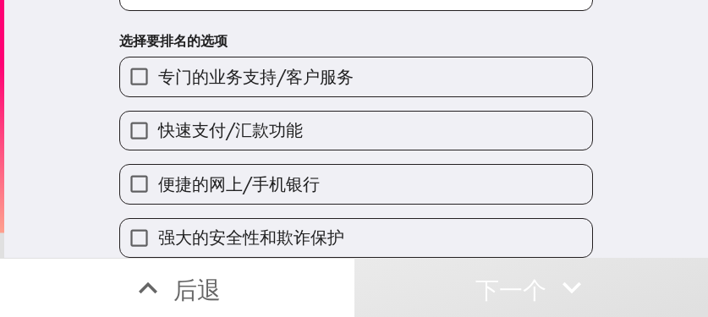
click at [336, 167] on label "便捷的网上/手机银行" at bounding box center [356, 184] width 472 height 38
click at [158, 167] on input "便捷的网上/手机银行" at bounding box center [139, 184] width 38 height 38
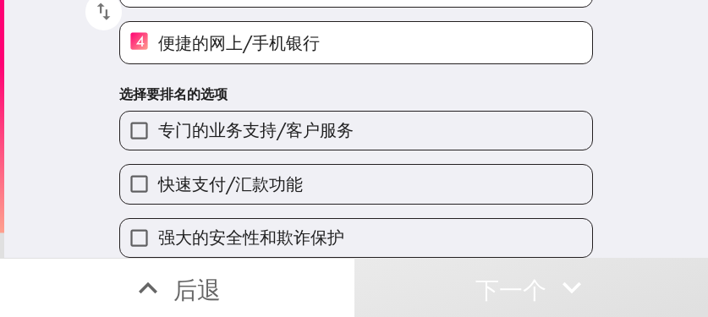
click at [330, 132] on label "专门的业务支持/客户服务" at bounding box center [356, 131] width 472 height 38
click at [158, 132] on input "专门的业务支持/客户服务" at bounding box center [139, 131] width 38 height 38
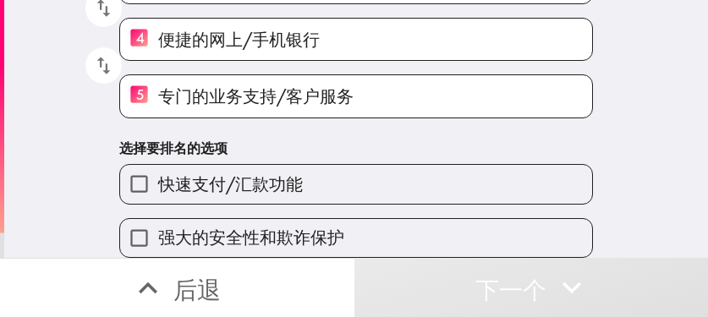
click at [349, 219] on label "强大的安全性和欺诈保护" at bounding box center [356, 238] width 472 height 38
click at [158, 219] on input "强大的安全性和欺诈保护" at bounding box center [139, 238] width 38 height 38
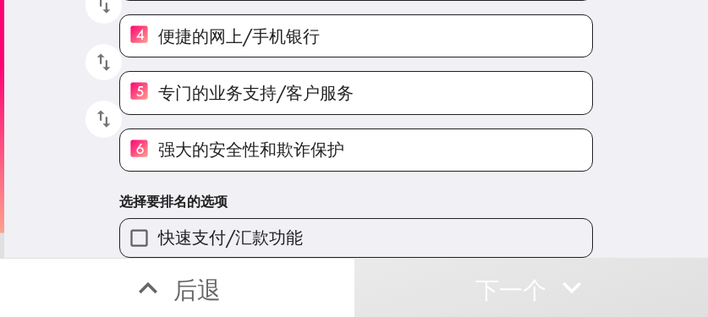
scroll to position [288, 0]
click at [291, 224] on label "快速支付/汇款功能" at bounding box center [356, 238] width 472 height 38
click at [158, 224] on input "快速支付/汇款功能" at bounding box center [139, 238] width 38 height 38
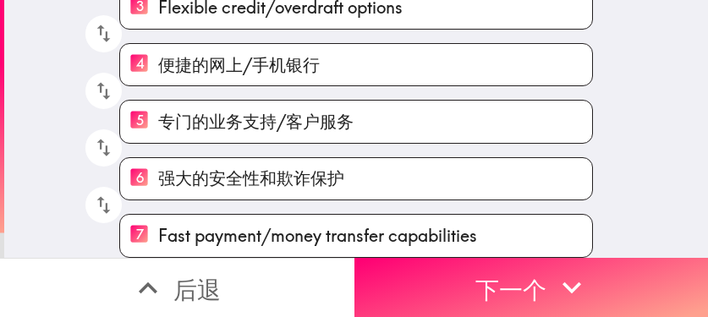
click at [285, 227] on span "Fast payment/money transfer capabilities" at bounding box center [317, 236] width 319 height 24
click at [158, 227] on input "7 Fast payment/money transfer capabilities" at bounding box center [139, 235] width 38 height 41
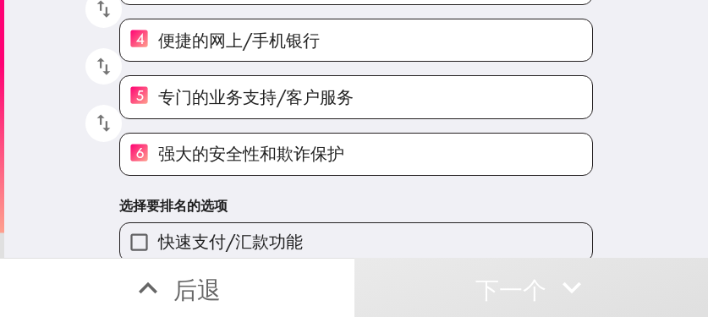
scroll to position [288, 0]
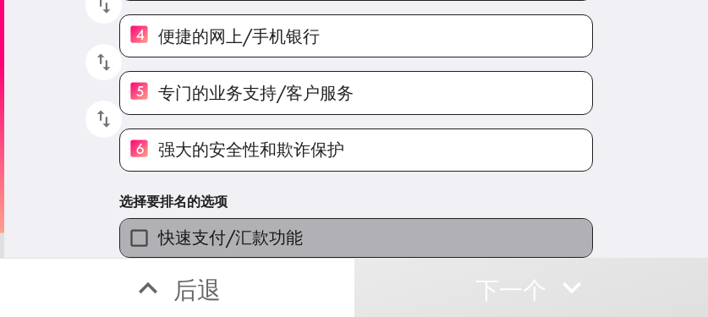
click at [250, 226] on span "快速支付/汇款功能" at bounding box center [230, 238] width 145 height 24
click at [158, 219] on input "快速支付/汇款功能" at bounding box center [139, 238] width 38 height 38
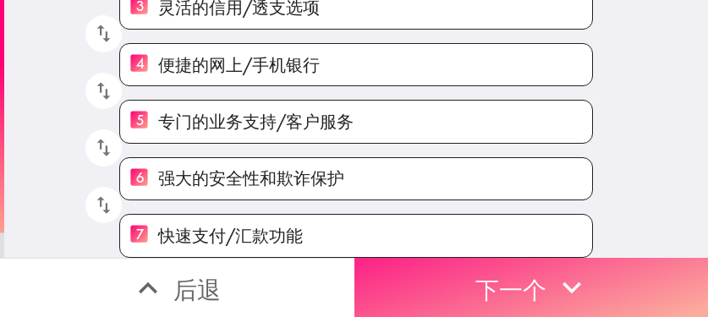
click at [527, 282] on button "下一个" at bounding box center [531, 287] width 354 height 59
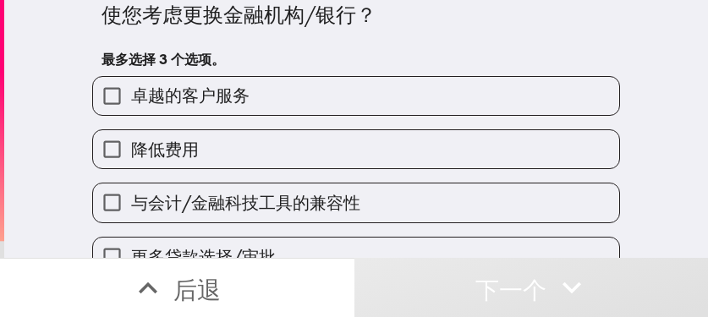
scroll to position [33, 0]
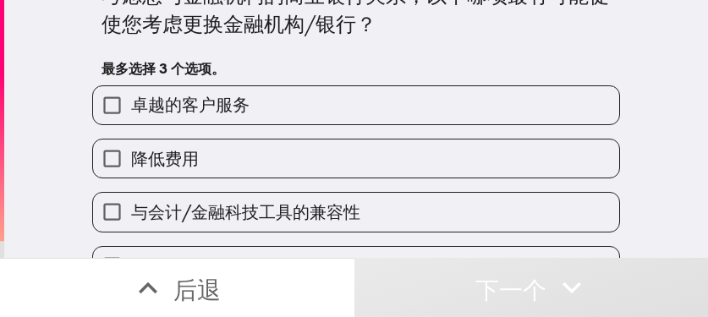
click at [349, 146] on label "降低费用" at bounding box center [356, 159] width 526 height 38
click at [131, 146] on input "降低费用" at bounding box center [112, 159] width 38 height 38
checkbox input "true"
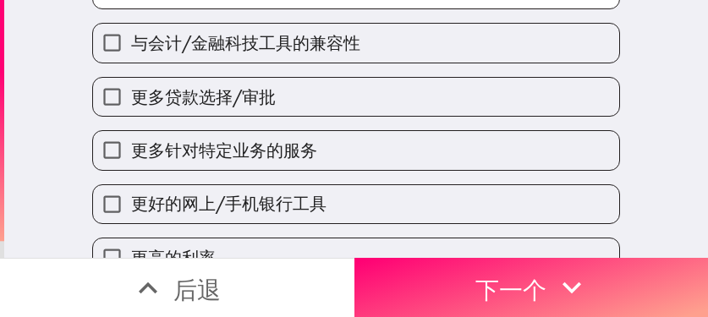
click at [323, 140] on label "更多针对特定业务的服务" at bounding box center [356, 150] width 526 height 38
click at [131, 140] on input "更多针对特定业务的服务" at bounding box center [112, 150] width 38 height 38
checkbox input "true"
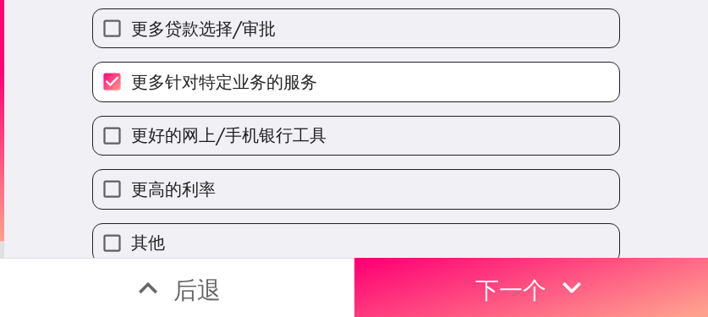
scroll to position [288, 0]
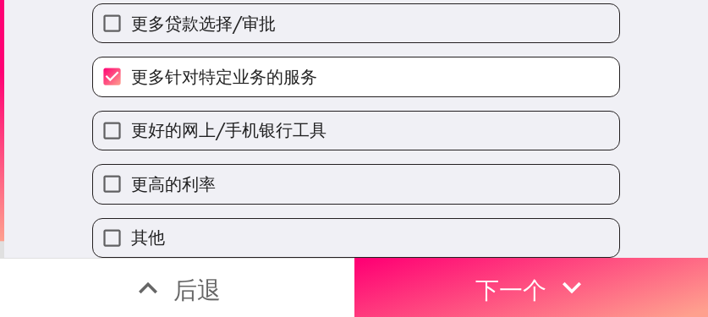
drag, startPoint x: 316, startPoint y: 118, endPoint x: 324, endPoint y: 121, distance: 9.1
click at [316, 118] on label "更好的网上/手机银行工具" at bounding box center [356, 131] width 526 height 38
click at [131, 118] on input "更好的网上/手机银行工具" at bounding box center [112, 131] width 38 height 38
checkbox input "true"
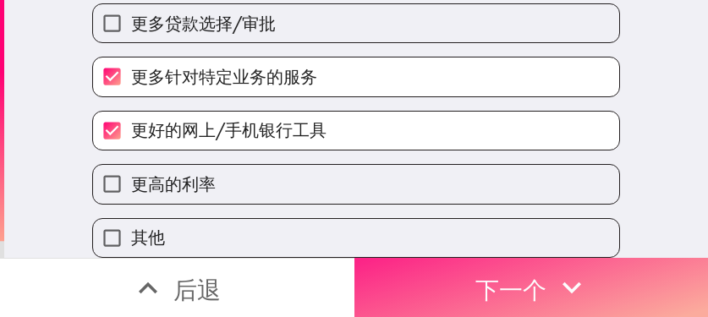
click at [489, 275] on font "下一个" at bounding box center [510, 290] width 71 height 30
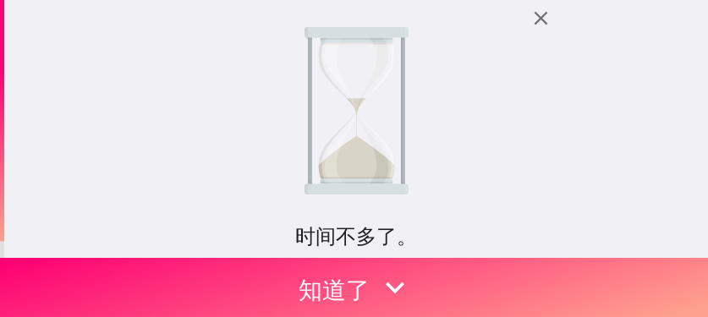
drag, startPoint x: 549, startPoint y: 96, endPoint x: 523, endPoint y: 133, distance: 45.5
click at [549, 96] on div "时间不多了。 您之前有资格加入此即时面板，但现在已满。我们将为您保留一个位置，截止日期为 2025年8月10日 凌晨2:19 ，请尽快填写！ 如果您有任何疑问…" at bounding box center [356, 129] width 704 height 258
click at [537, 19] on icon "button" at bounding box center [541, 18] width 23 height 23
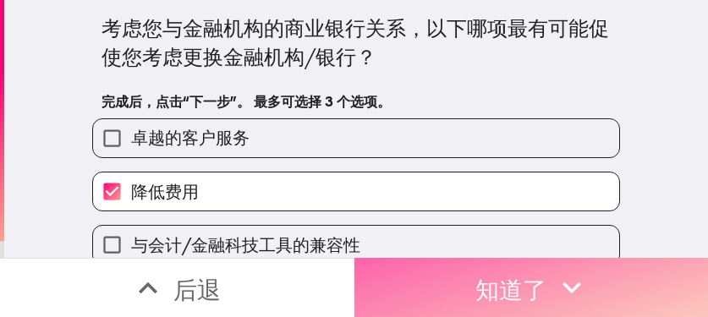
click at [493, 275] on font "知道了" at bounding box center [510, 290] width 71 height 30
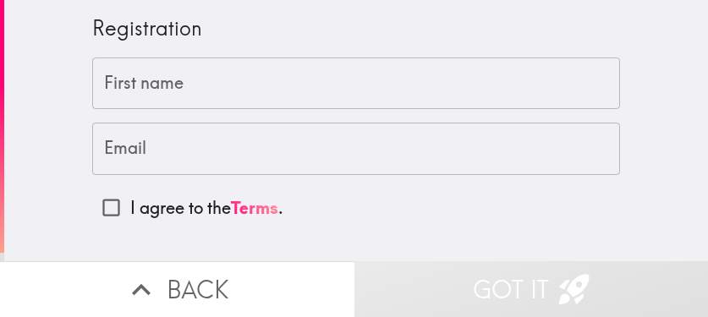
click at [340, 63] on input "First name" at bounding box center [356, 84] width 528 height 52
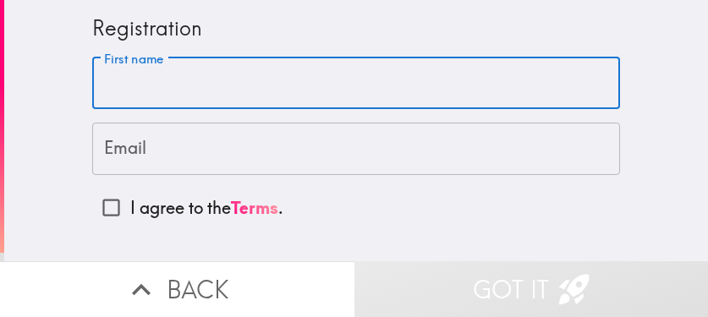
paste input "Reese"
type input "Reese"
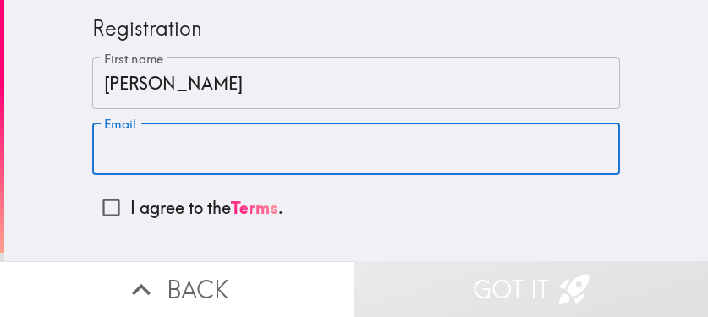
drag, startPoint x: 302, startPoint y: 139, endPoint x: 278, endPoint y: 157, distance: 30.1
click at [303, 138] on input "Email" at bounding box center [356, 149] width 528 height 52
paste input "reesechandler9975@gmail.com"
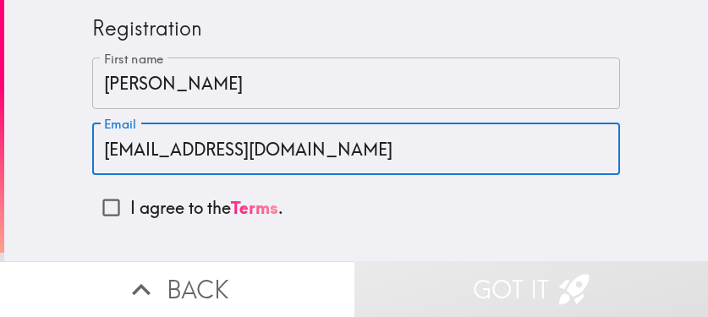
type input "reesechandler9975@gmail.com"
click at [135, 213] on p "I agree to the Terms ." at bounding box center [206, 208] width 153 height 24
click at [130, 213] on input "I agree to the Terms ." at bounding box center [111, 208] width 38 height 38
checkbox input "true"
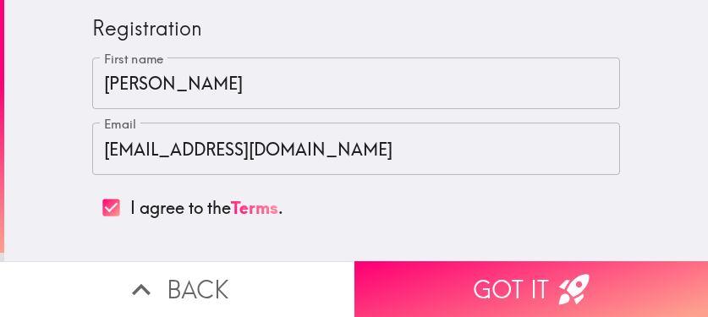
drag, startPoint x: 471, startPoint y: 276, endPoint x: 484, endPoint y: 279, distance: 13.1
click at [473, 276] on button "Got it" at bounding box center [531, 289] width 354 height 56
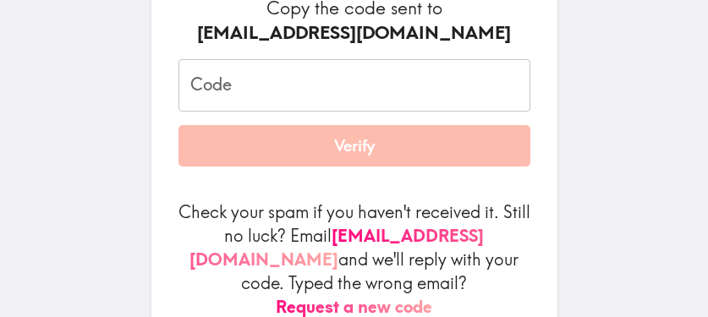
scroll to position [254, 0]
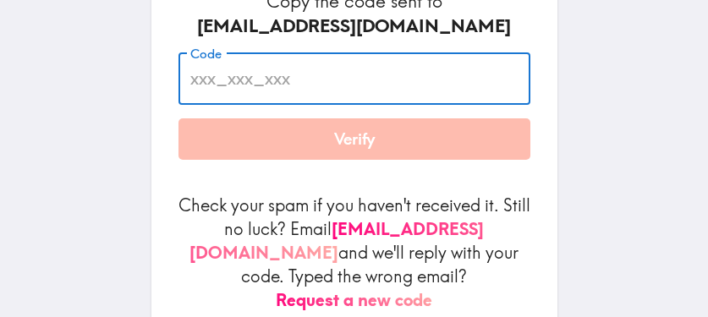
click at [366, 83] on input "Code" at bounding box center [354, 78] width 352 height 52
paste input "aj6_5fR_fgH"
type input "aj6_5fR_fgH"
click at [370, 147] on button "Verify" at bounding box center [354, 139] width 352 height 42
